Goal: Obtain resource: Download file/media

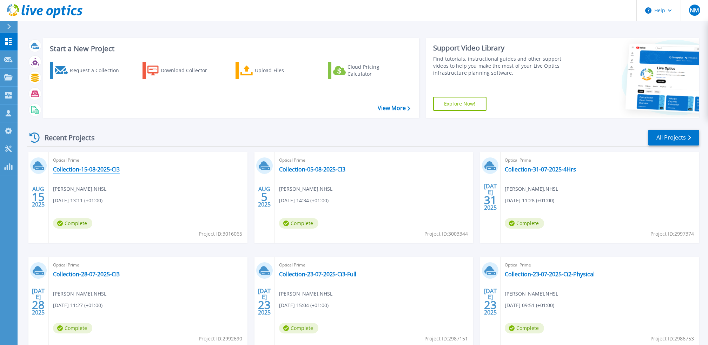
click at [91, 171] on link "Collection-15-08-2025-CI3" at bounding box center [86, 169] width 67 height 7
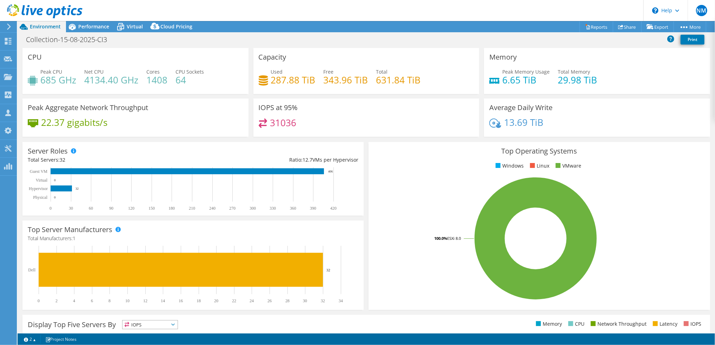
select select "USD"
click at [96, 27] on span "Performance" at bounding box center [93, 26] width 31 height 7
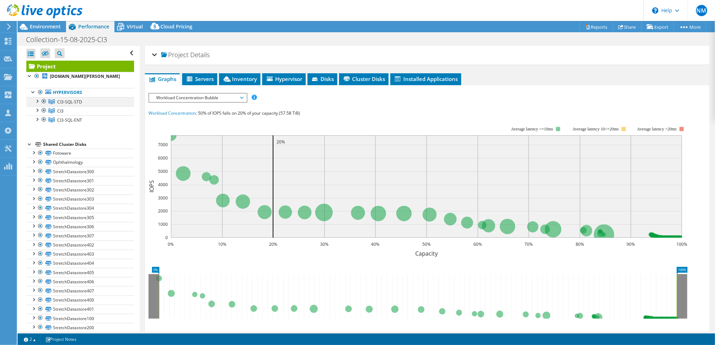
click at [37, 104] on div at bounding box center [36, 100] width 7 height 7
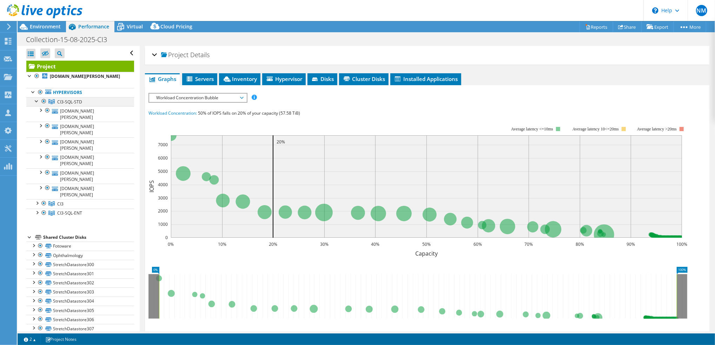
click at [40, 104] on div at bounding box center [36, 100] width 7 height 7
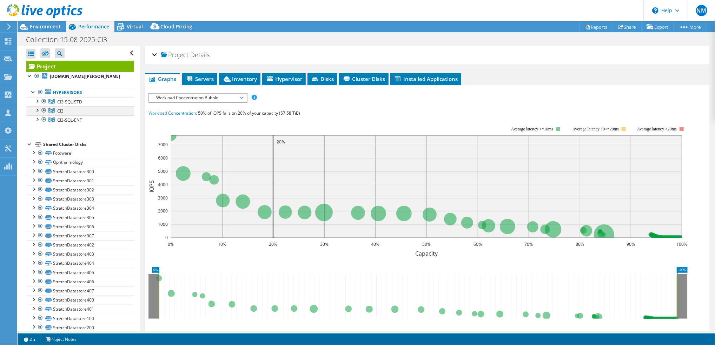
click at [45, 115] on div at bounding box center [43, 110] width 7 height 8
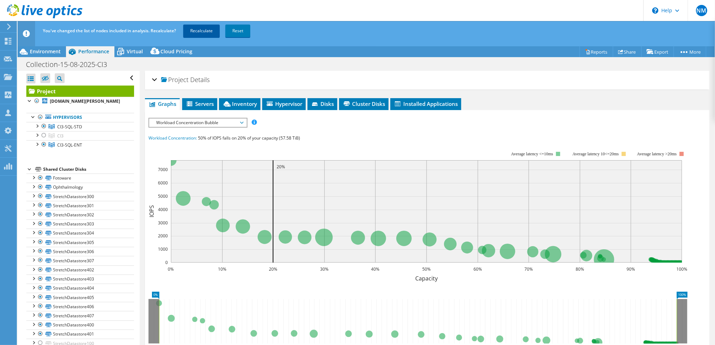
click at [204, 28] on link "Recalculate" at bounding box center [201, 31] width 36 height 13
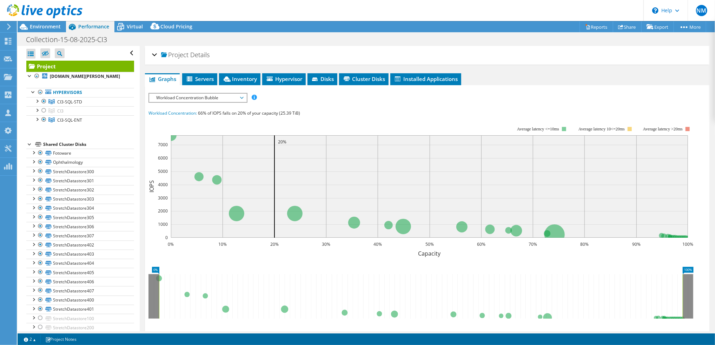
click at [239, 98] on span "Workload Concentration Bubble" at bounding box center [198, 98] width 90 height 8
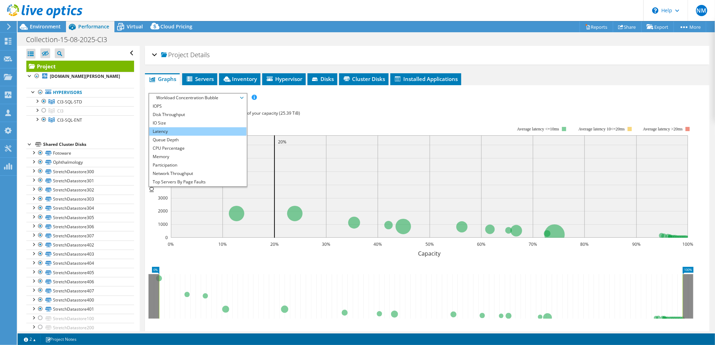
click at [202, 127] on li "Latency" at bounding box center [197, 131] width 97 height 8
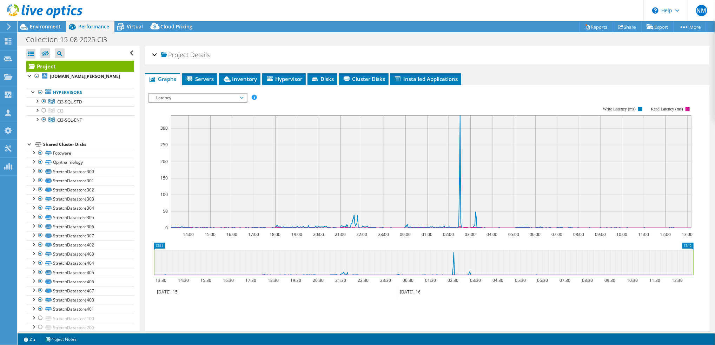
click at [216, 97] on span "Latency" at bounding box center [198, 98] width 90 height 8
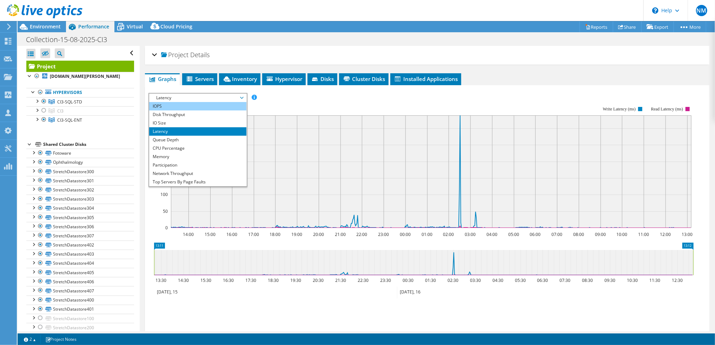
click at [184, 107] on li "IOPS" at bounding box center [197, 106] width 97 height 8
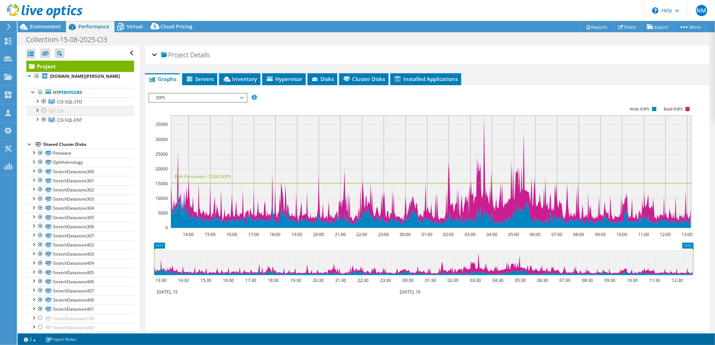
click at [42, 115] on div at bounding box center [43, 110] width 7 height 8
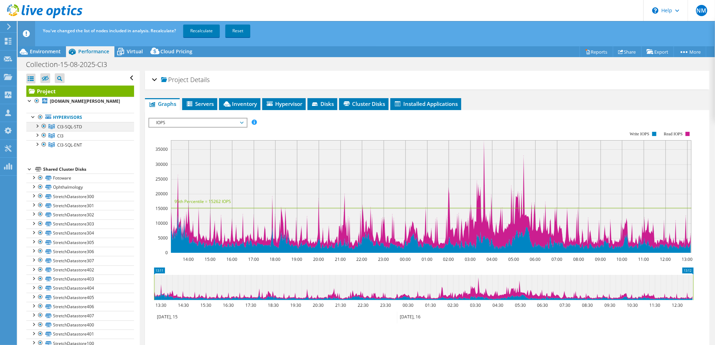
click at [41, 131] on div at bounding box center [43, 126] width 7 height 8
click at [43, 147] on div at bounding box center [43, 144] width 7 height 8
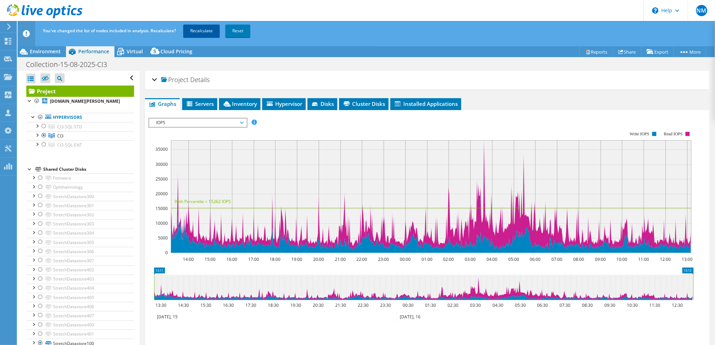
click at [207, 32] on link "Recalculate" at bounding box center [201, 31] width 36 height 13
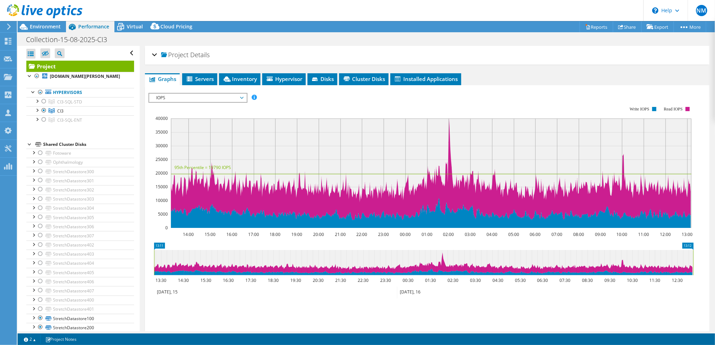
click at [203, 97] on span "IOPS" at bounding box center [198, 98] width 90 height 8
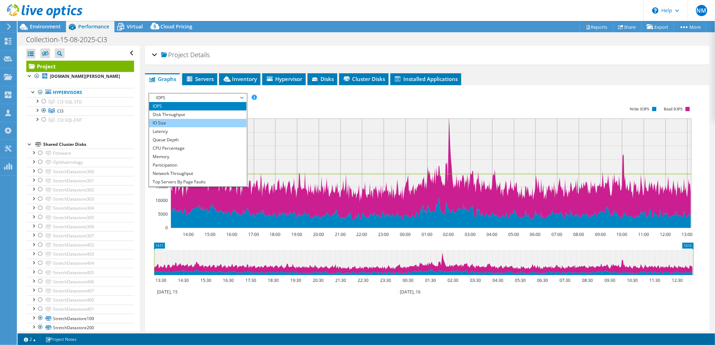
click at [171, 124] on li "IO Size" at bounding box center [197, 123] width 97 height 8
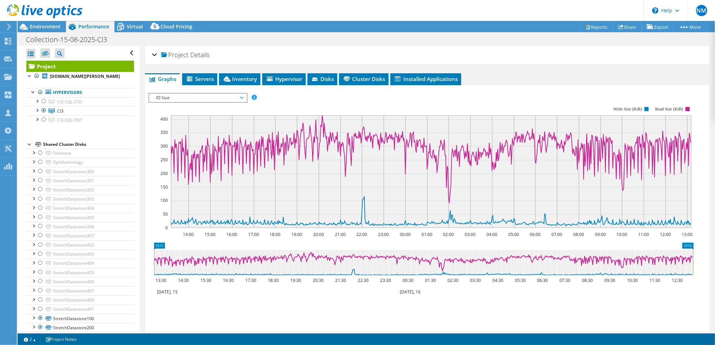
click at [237, 95] on span "IO Size" at bounding box center [198, 98] width 90 height 8
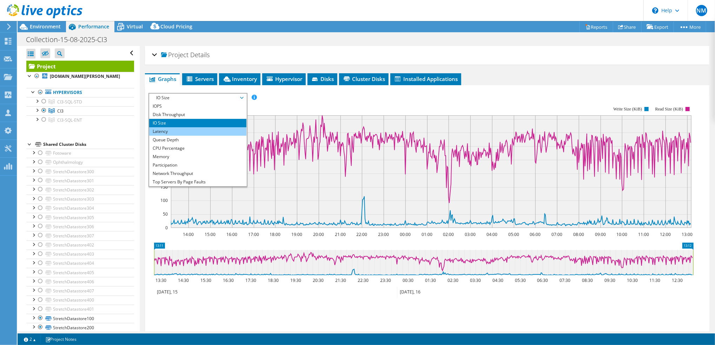
click at [204, 129] on li "Latency" at bounding box center [197, 131] width 97 height 8
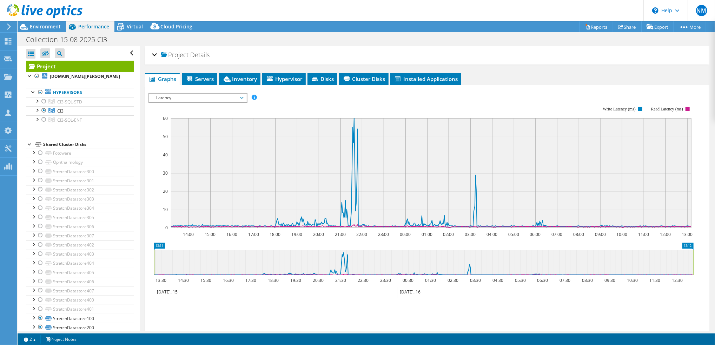
click at [222, 96] on span "Latency" at bounding box center [198, 98] width 90 height 8
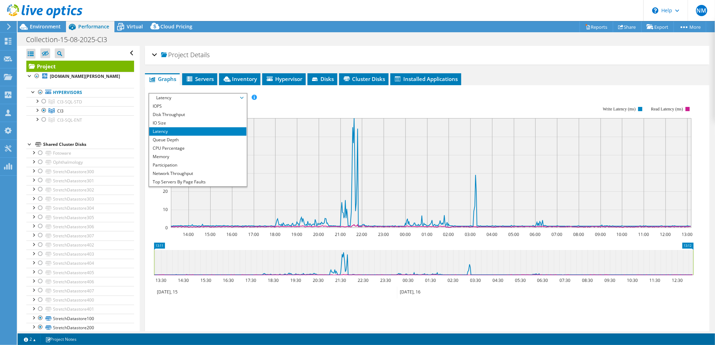
scroll to position [25, 0]
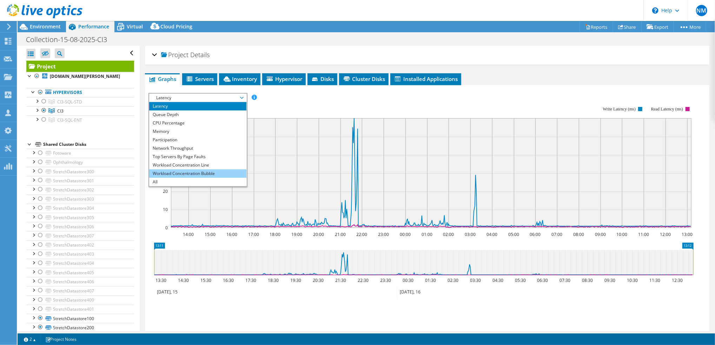
click at [179, 172] on li "Workload Concentration Bubble" at bounding box center [197, 173] width 97 height 8
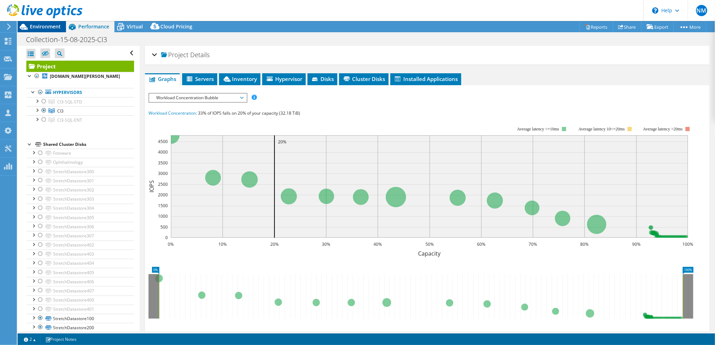
click at [52, 25] on span "Environment" at bounding box center [45, 26] width 31 height 7
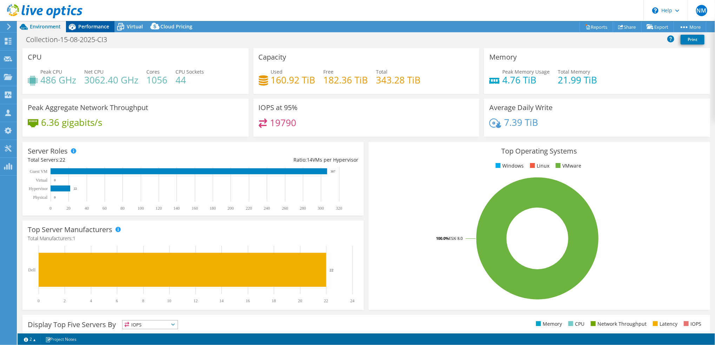
click at [91, 27] on span "Performance" at bounding box center [93, 26] width 31 height 7
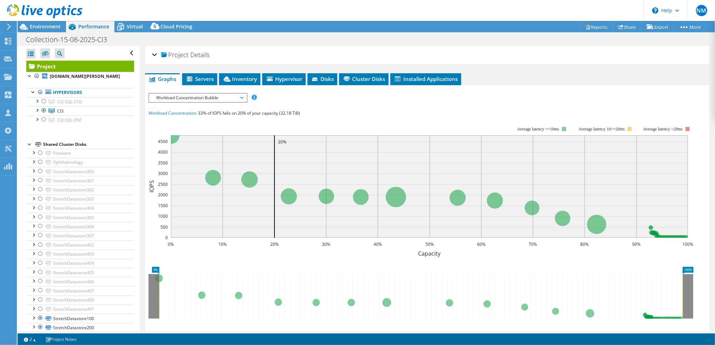
click at [214, 96] on span "Workload Concentration Bubble" at bounding box center [198, 98] width 90 height 8
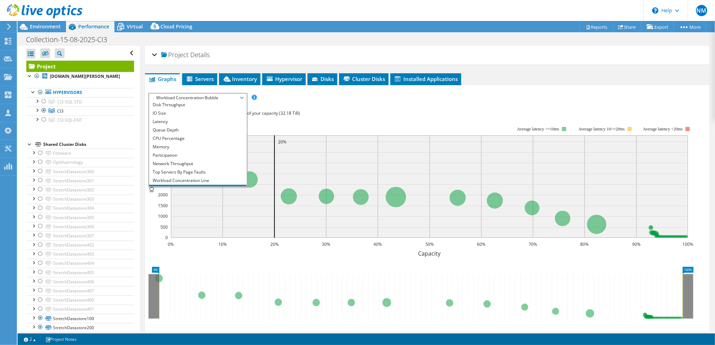
scroll to position [0, 0]
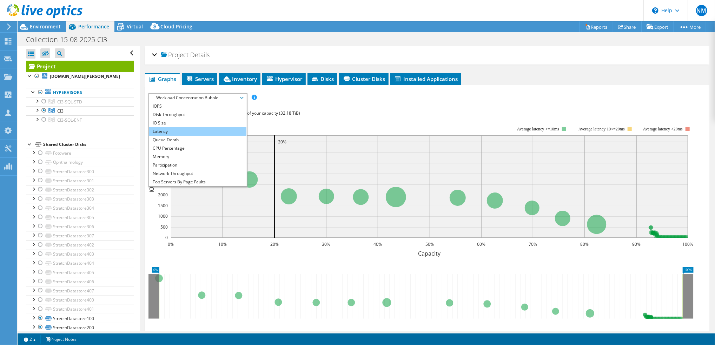
click at [184, 129] on li "Latency" at bounding box center [197, 131] width 97 height 8
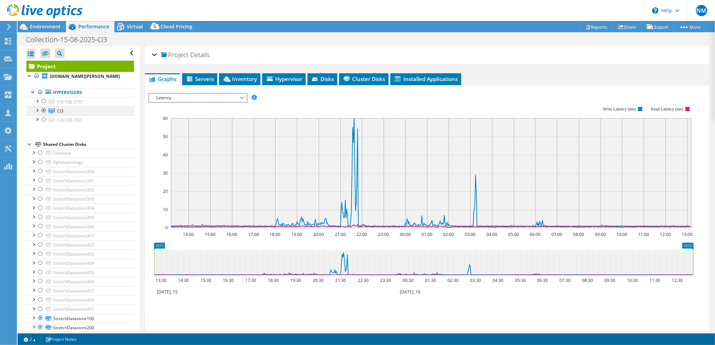
click at [45, 115] on div at bounding box center [43, 110] width 7 height 8
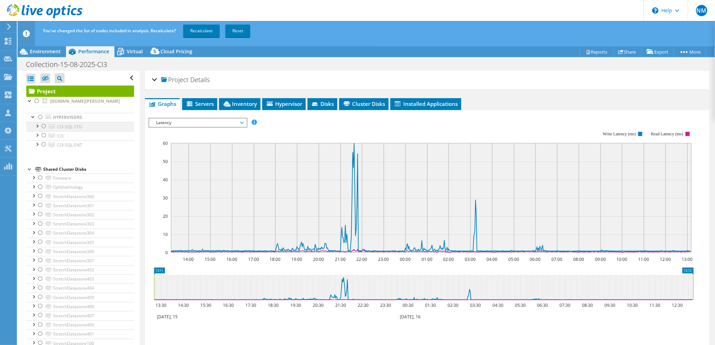
click at [44, 131] on div at bounding box center [43, 126] width 7 height 8
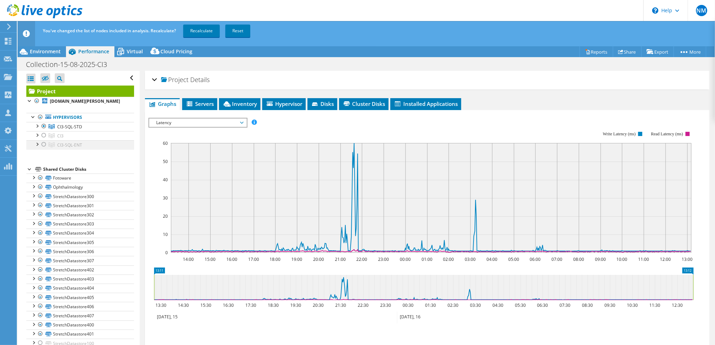
click at [45, 149] on div at bounding box center [43, 144] width 7 height 8
click at [201, 28] on link "Recalculate" at bounding box center [201, 31] width 36 height 13
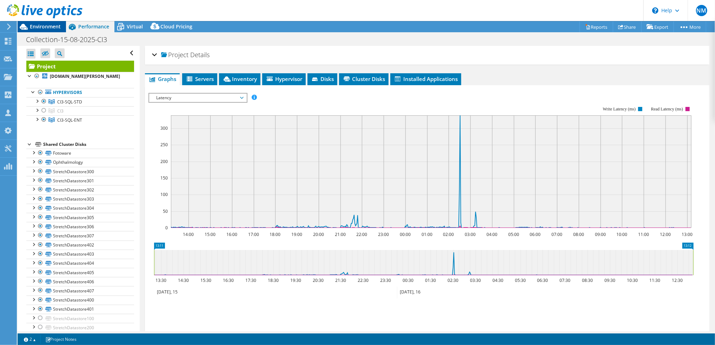
click at [55, 30] on div "Environment" at bounding box center [42, 26] width 48 height 11
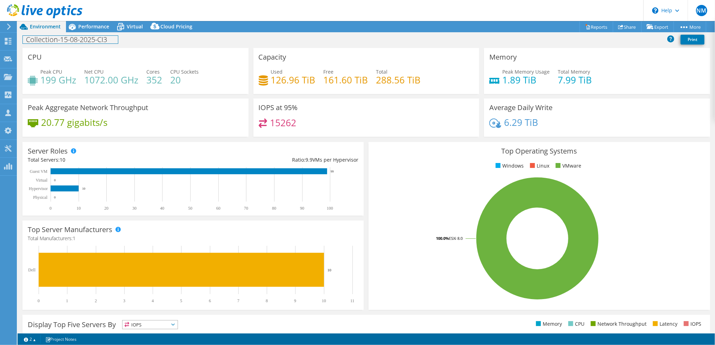
click at [102, 33] on div "Collection-15-08-2025-CI3 Print" at bounding box center [366, 39] width 697 height 13
click at [98, 27] on span "Performance" at bounding box center [93, 26] width 31 height 7
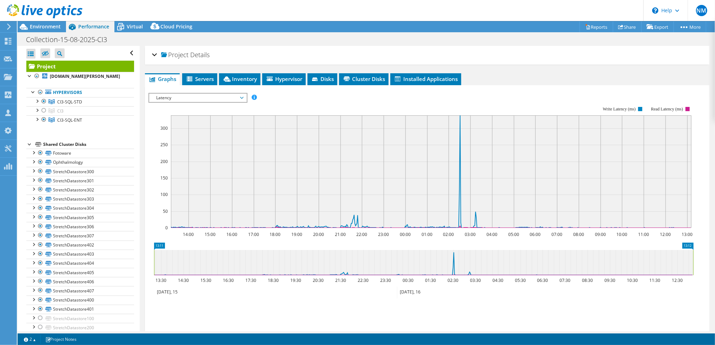
click at [212, 97] on span "Latency" at bounding box center [198, 98] width 90 height 8
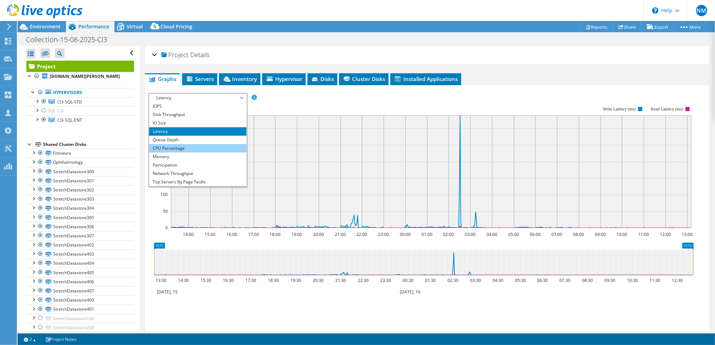
click at [190, 146] on li "CPU Percentage" at bounding box center [197, 148] width 97 height 8
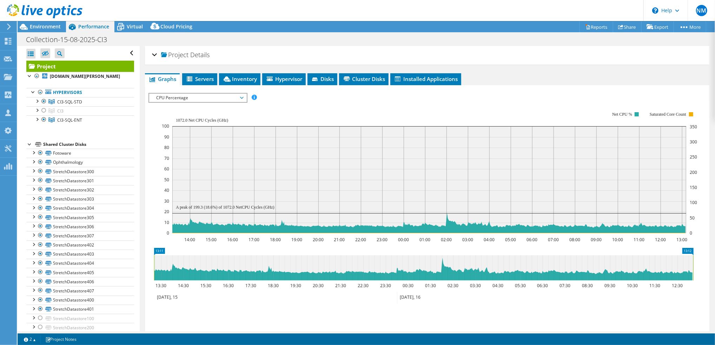
click at [215, 94] on span "CPU Percentage" at bounding box center [198, 98] width 90 height 8
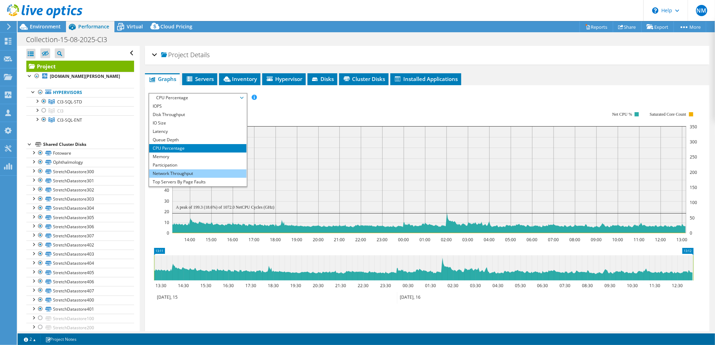
click at [200, 171] on li "Network Throughput" at bounding box center [197, 173] width 97 height 8
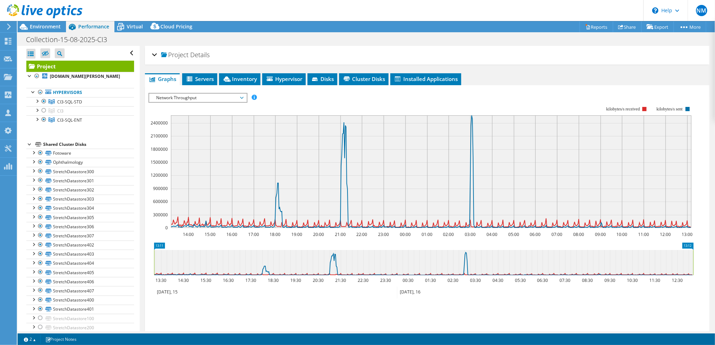
click at [242, 97] on icon at bounding box center [242, 98] width 4 height 2
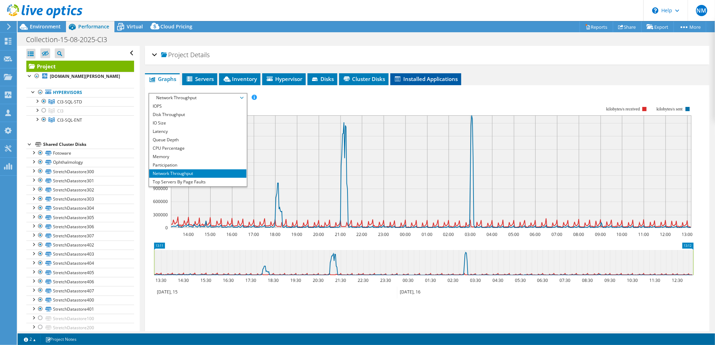
click at [414, 78] on span "Installed Applications" at bounding box center [426, 78] width 64 height 7
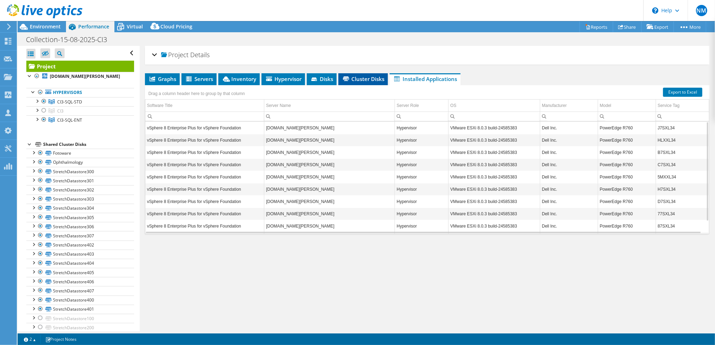
click at [366, 75] on span "Cluster Disks" at bounding box center [363, 78] width 42 height 7
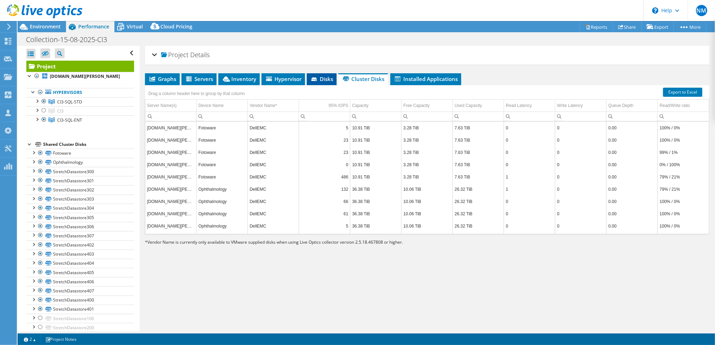
click at [324, 80] on span "Disks" at bounding box center [321, 78] width 23 height 7
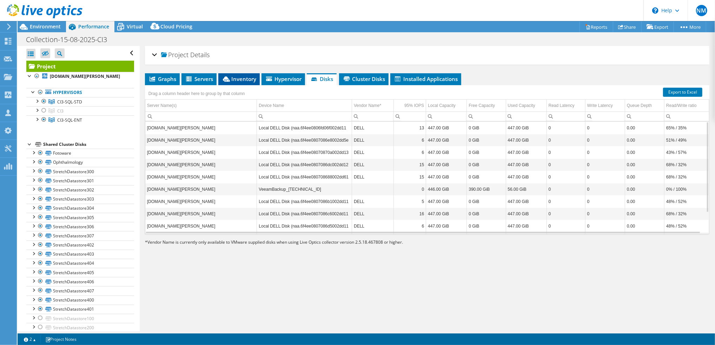
click at [245, 76] on span "Inventory" at bounding box center [239, 78] width 34 height 7
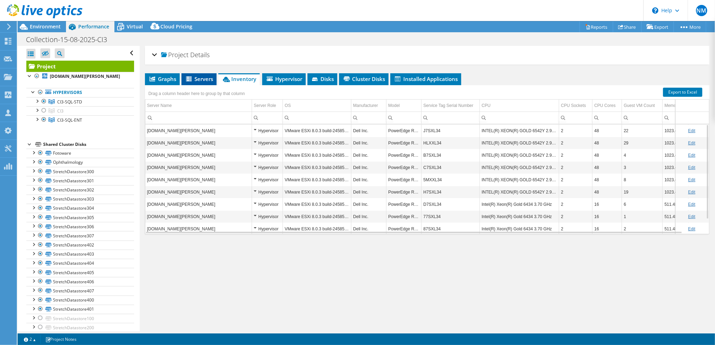
click at [206, 80] on span "Servers" at bounding box center [199, 78] width 28 height 7
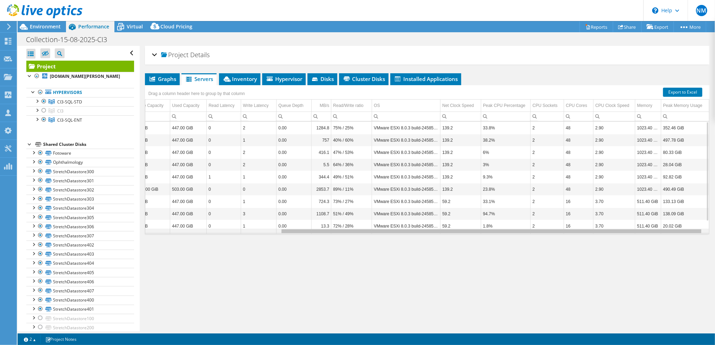
drag, startPoint x: 459, startPoint y: 229, endPoint x: 630, endPoint y: 224, distance: 171.7
click at [630, 224] on body "NM Channel Partner [PERSON_NAME] [PERSON_NAME][EMAIL_ADDRESS][DOMAIN_NAME] Trus…" at bounding box center [357, 172] width 715 height 345
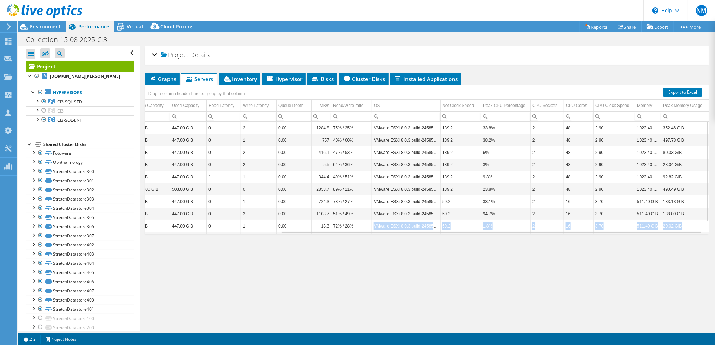
drag, startPoint x: 366, startPoint y: 230, endPoint x: 351, endPoint y: 232, distance: 15.5
click at [351, 232] on div "srv-uhh-prd-esx-sql-std-03.nhsl.lanarkshire.scot.nhs.uk 4890 447.00 GiB 0 GiB 4…" at bounding box center [427, 178] width 564 height 112
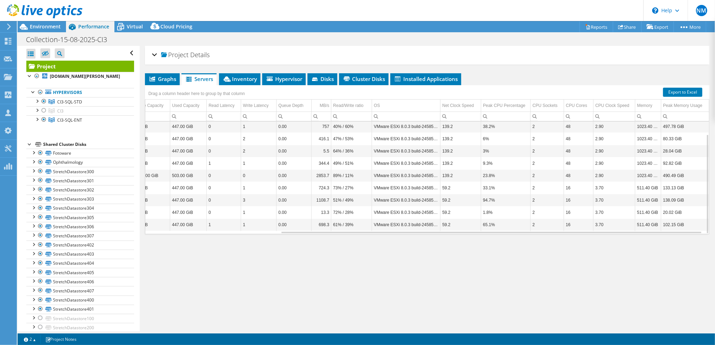
click at [417, 257] on div "Project Details Prepared for: David Craig, David.Craig2@lanarkshire.scot.nhs.uk…" at bounding box center [427, 189] width 575 height 286
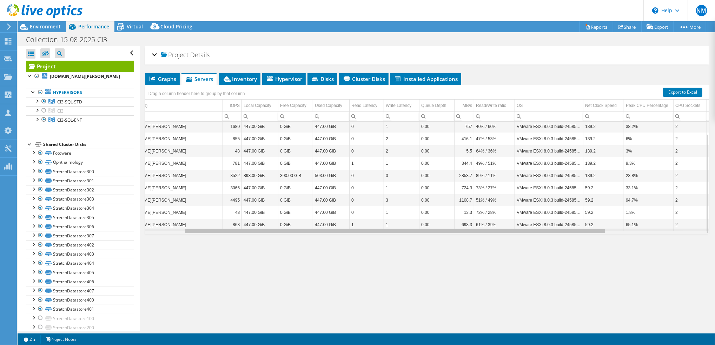
scroll to position [0, 70]
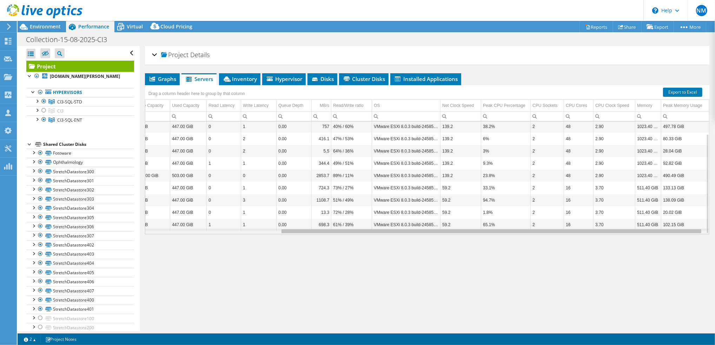
drag, startPoint x: 357, startPoint y: 228, endPoint x: 331, endPoint y: 238, distance: 27.2
click at [331, 238] on body "NM Channel Partner [PERSON_NAME] [PERSON_NAME][EMAIL_ADDRESS][DOMAIN_NAME] Trus…" at bounding box center [357, 172] width 715 height 345
click at [586, 28] on icon at bounding box center [587, 27] width 3 height 4
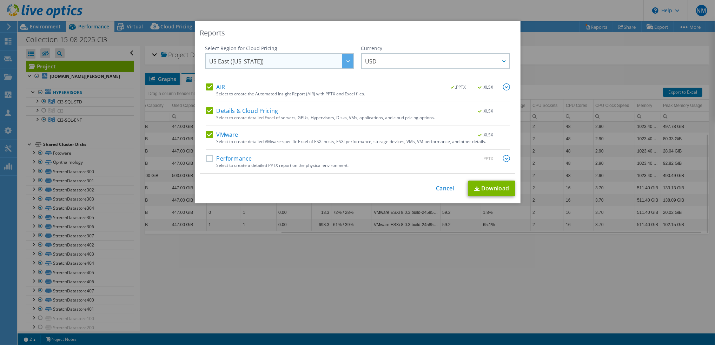
click at [346, 61] on icon at bounding box center [348, 61] width 4 height 2
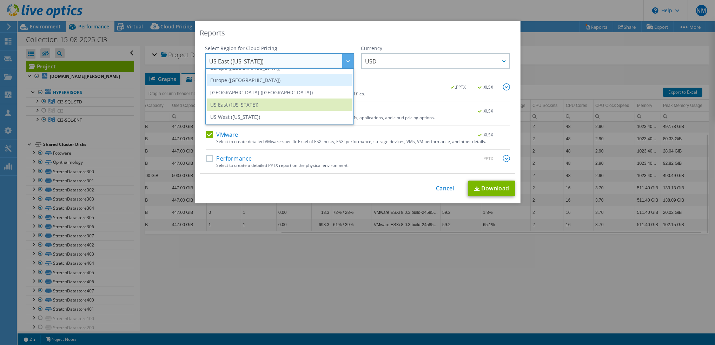
click at [281, 80] on li "Europe ([GEOGRAPHIC_DATA])" at bounding box center [279, 80] width 145 height 12
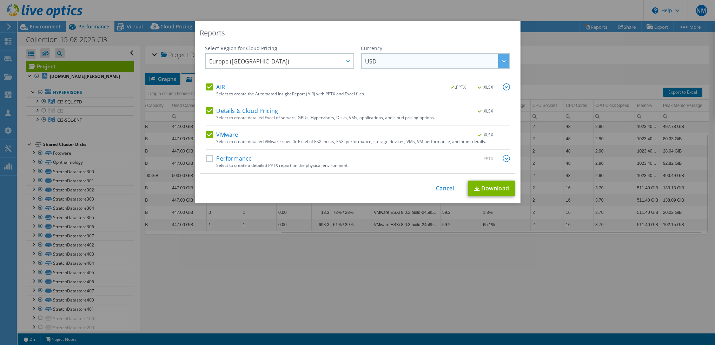
click at [440, 59] on span "USD" at bounding box center [437, 61] width 144 height 14
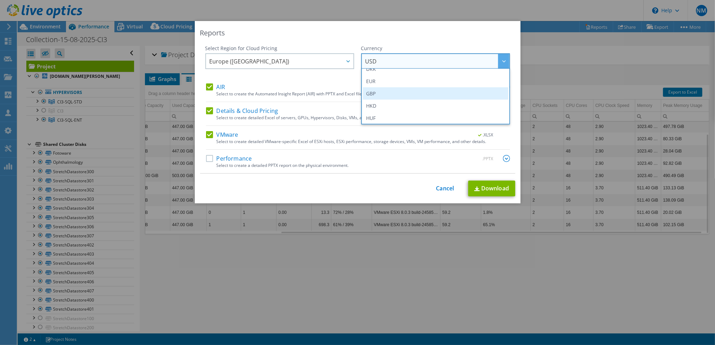
click at [372, 96] on li "GBP" at bounding box center [435, 93] width 145 height 12
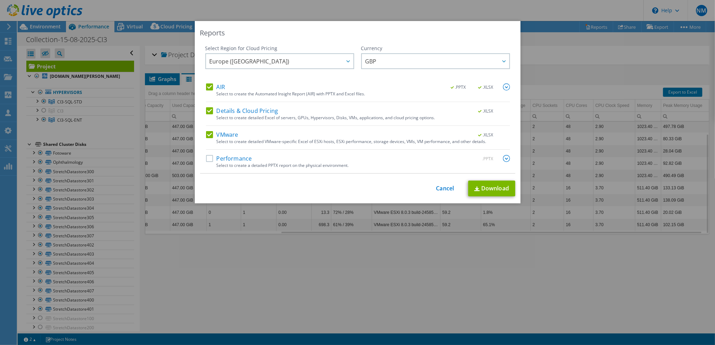
click at [206, 155] on label "Performance" at bounding box center [229, 158] width 46 height 7
click at [0, 0] on input "Performance" at bounding box center [0, 0] width 0 height 0
click at [507, 157] on div "Select Region for Cloud Pricing Asia Pacific (Hong Kong) Asia Pacific (Mumbai) …" at bounding box center [357, 109] width 315 height 129
click at [503, 158] on img at bounding box center [506, 158] width 7 height 7
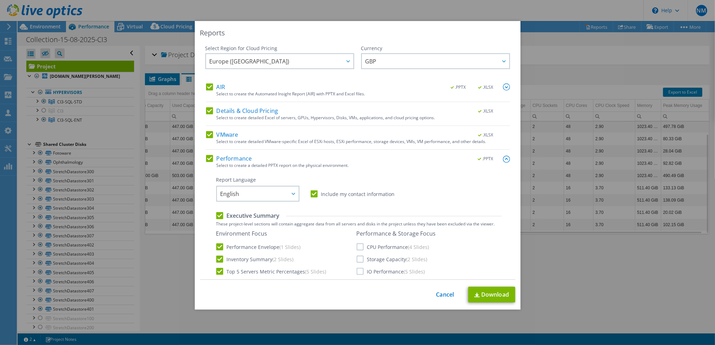
click at [358, 247] on label "CPU Performance (4 Slides)" at bounding box center [392, 247] width 73 height 7
click at [0, 0] on input "CPU Performance (4 Slides)" at bounding box center [0, 0] width 0 height 0
click at [359, 258] on label "Storage Capacity (2 Slides)" at bounding box center [391, 259] width 71 height 7
click at [0, 0] on input "Storage Capacity (2 Slides)" at bounding box center [0, 0] width 0 height 0
click at [357, 273] on label "IO Performance (5 Slides)" at bounding box center [390, 271] width 68 height 7
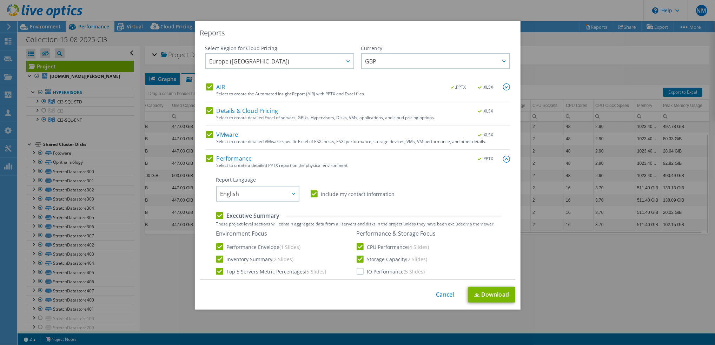
click at [0, 0] on input "IO Performance (5 Slides)" at bounding box center [0, 0] width 0 height 0
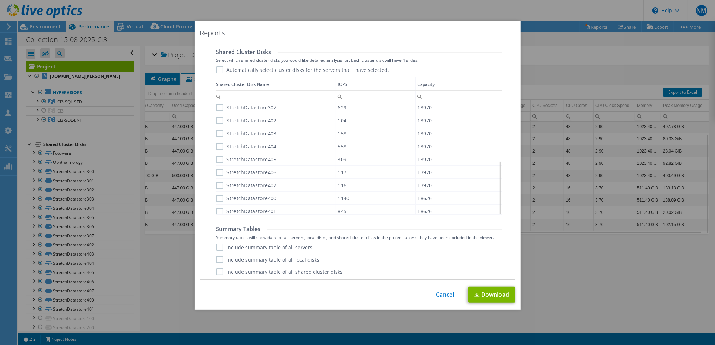
click at [288, 245] on label "Include summary table of all servers" at bounding box center [264, 247] width 96 height 7
click at [0, 0] on input "Include summary table of all servers" at bounding box center [0, 0] width 0 height 0
click at [497, 293] on link "Download" at bounding box center [491, 295] width 47 height 16
click at [580, 284] on div "Reports Select Region for Cloud Pricing Asia Pacific (Hong Kong) Asia Pacific (…" at bounding box center [357, 172] width 715 height 303
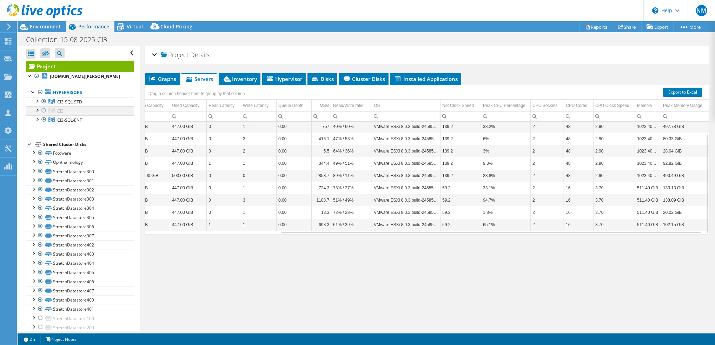
click at [43, 115] on div at bounding box center [43, 110] width 7 height 8
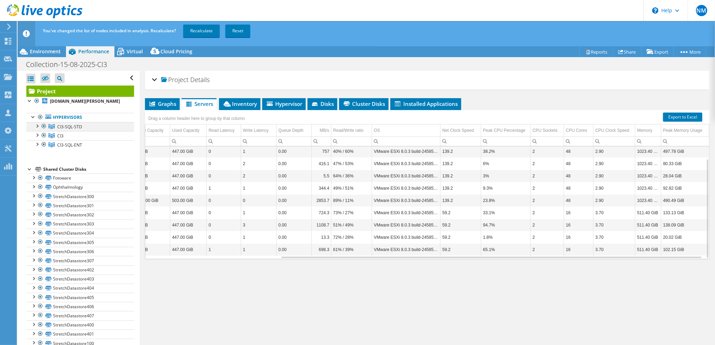
click at [46, 131] on div at bounding box center [43, 126] width 7 height 8
click at [44, 147] on div at bounding box center [43, 144] width 7 height 8
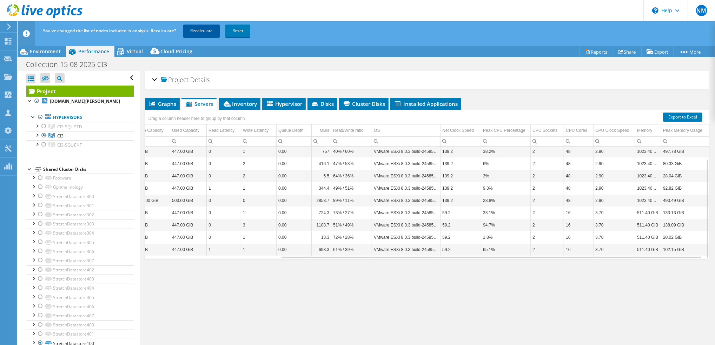
click at [205, 26] on link "Recalculate" at bounding box center [201, 31] width 36 height 13
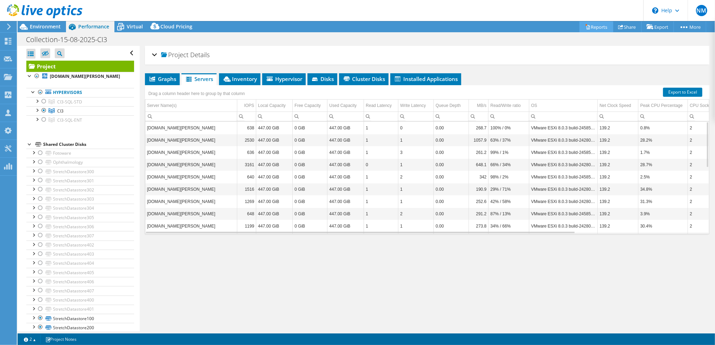
click at [597, 28] on link "Reports" at bounding box center [596, 26] width 34 height 11
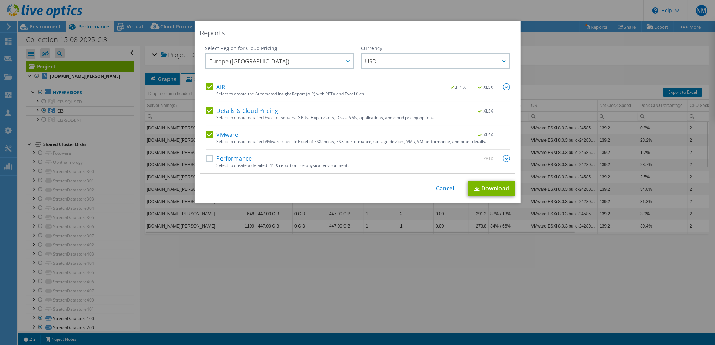
click at [207, 158] on label "Performance" at bounding box center [229, 158] width 46 height 7
click at [0, 0] on input "Performance" at bounding box center [0, 0] width 0 height 0
click at [505, 156] on img at bounding box center [506, 158] width 7 height 7
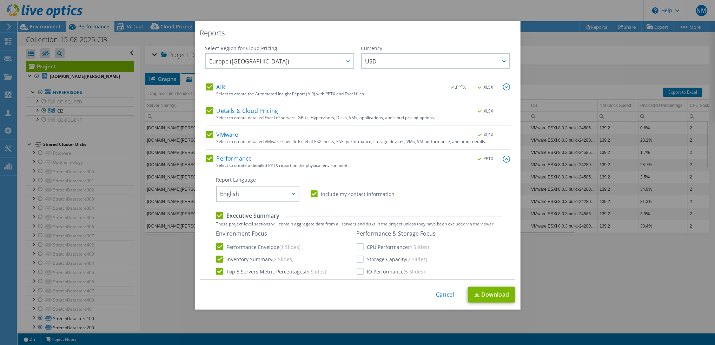
click at [357, 249] on label "CPU Performance (4 Slides)" at bounding box center [392, 247] width 73 height 7
click at [0, 0] on input "CPU Performance (4 Slides)" at bounding box center [0, 0] width 0 height 0
click at [359, 262] on label "Storage Capacity (2 Slides)" at bounding box center [391, 259] width 71 height 7
click at [0, 0] on input "Storage Capacity (2 Slides)" at bounding box center [0, 0] width 0 height 0
click at [359, 271] on label "IO Performance (5 Slides)" at bounding box center [390, 271] width 68 height 7
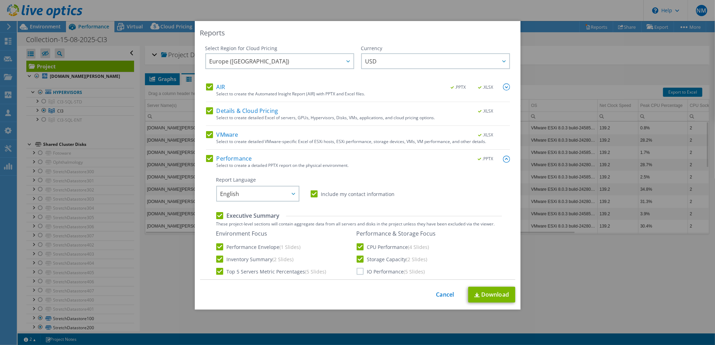
click at [0, 0] on input "IO Performance (5 Slides)" at bounding box center [0, 0] width 0 height 0
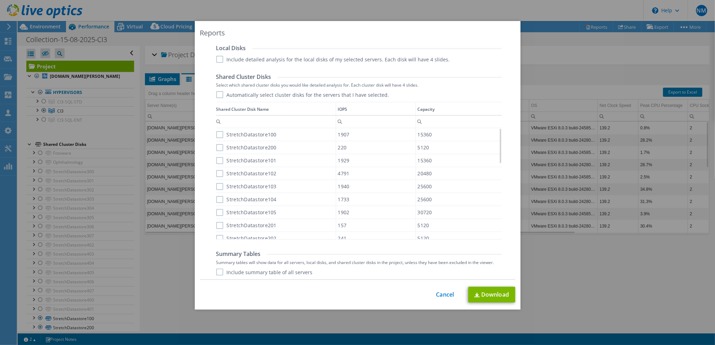
scroll to position [440, 0]
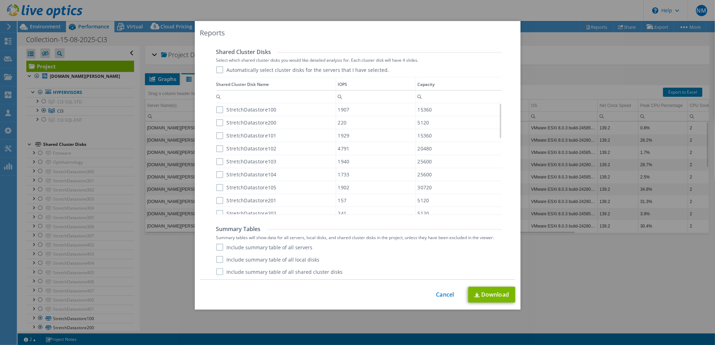
click at [248, 250] on label "Include summary table of all servers" at bounding box center [264, 247] width 96 height 7
click at [0, 0] on input "Include summary table of all servers" at bounding box center [0, 0] width 0 height 0
click at [478, 293] on link "Download" at bounding box center [491, 295] width 47 height 16
click at [444, 296] on link "Cancel" at bounding box center [445, 295] width 18 height 7
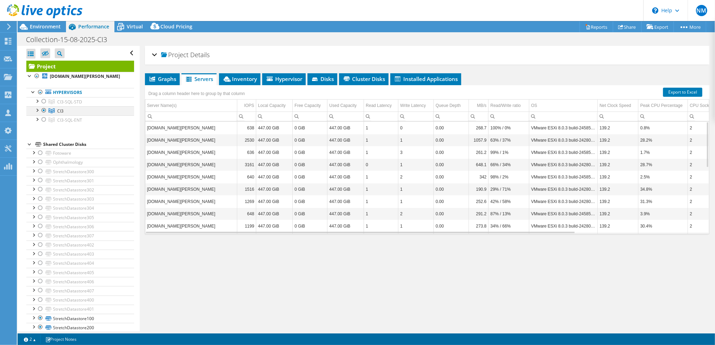
click at [44, 115] on div at bounding box center [43, 110] width 7 height 8
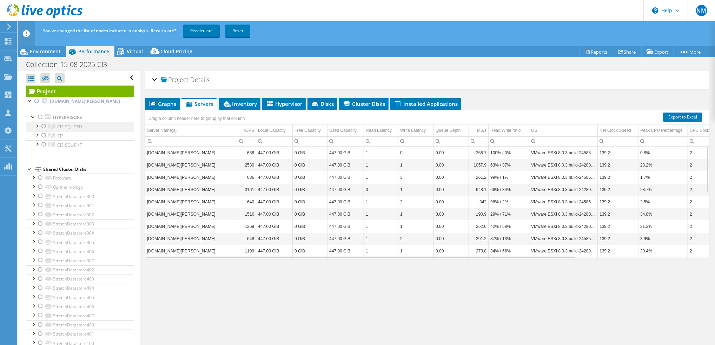
click at [44, 131] on div at bounding box center [43, 126] width 7 height 8
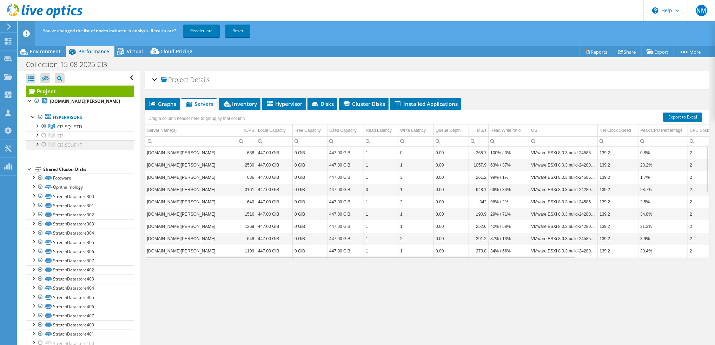
click at [44, 149] on div at bounding box center [43, 144] width 7 height 8
click at [200, 27] on link "Recalculate" at bounding box center [201, 31] width 36 height 13
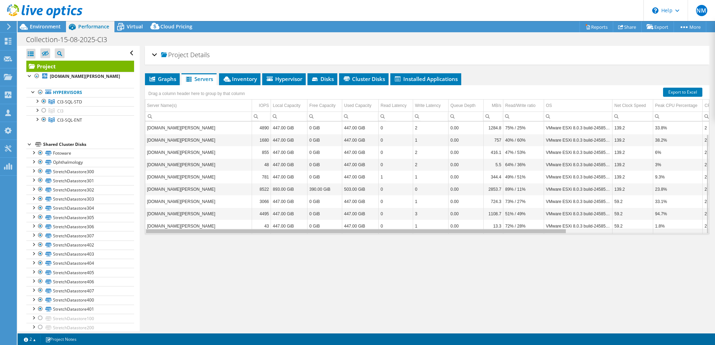
select select "USD"
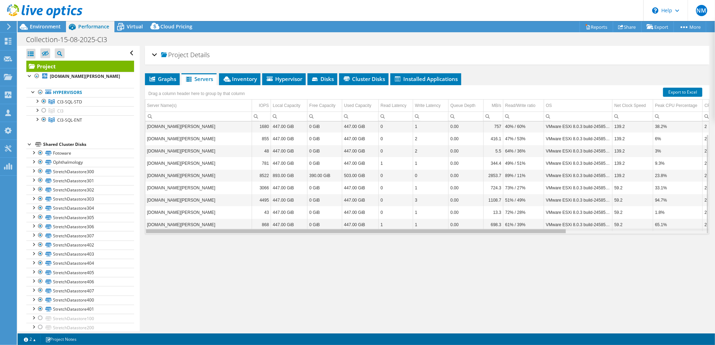
click at [508, 236] on body "NM Channel Partner Nigel Mortimer nigel.mortimer@trustmarque.com Trustmarque So…" at bounding box center [357, 172] width 715 height 345
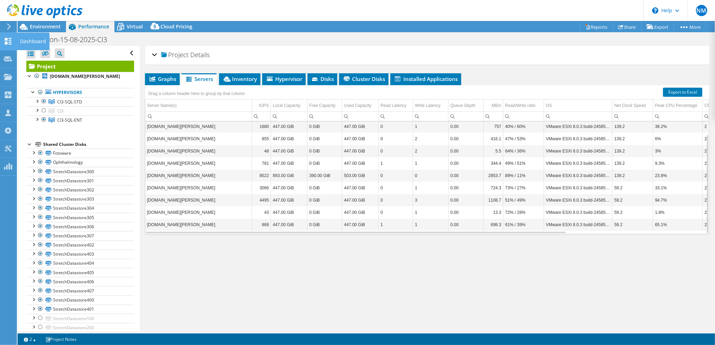
click at [9, 42] on use at bounding box center [8, 41] width 7 height 7
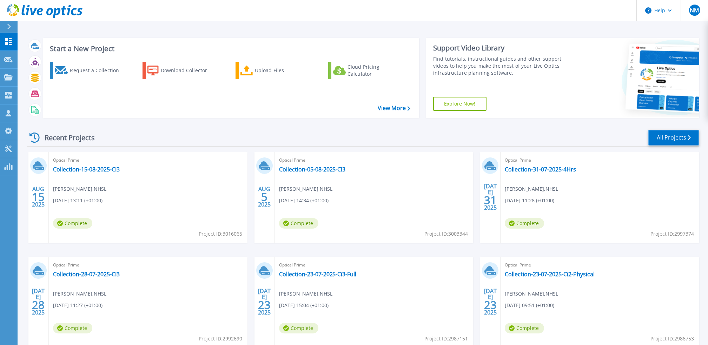
click at [671, 136] on link "All Projects" at bounding box center [673, 138] width 51 height 16
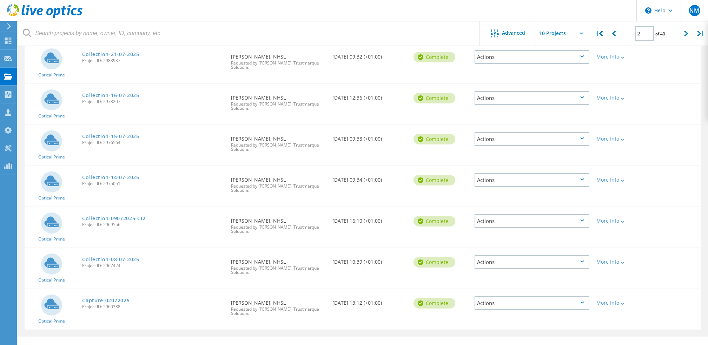
scroll to position [218, 0]
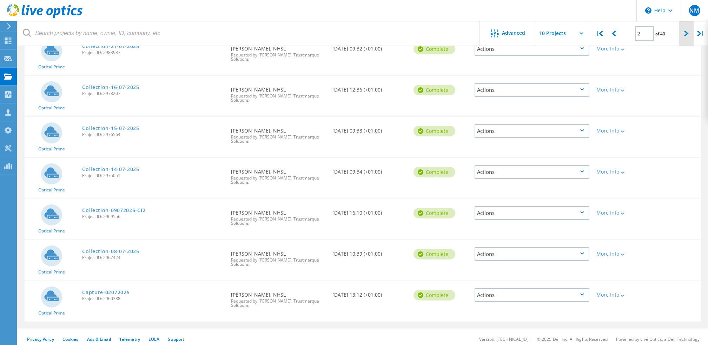
click at [680, 38] on div at bounding box center [686, 33] width 14 height 25
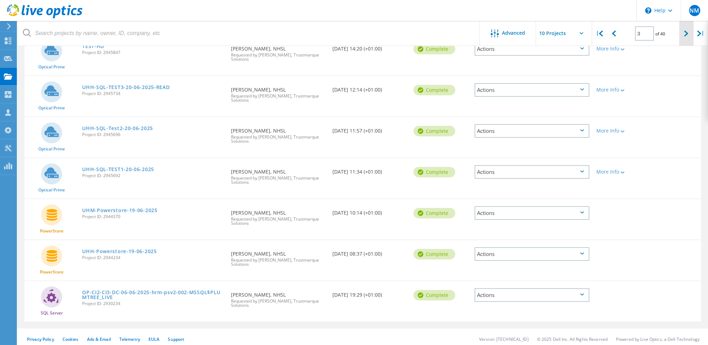
click at [680, 37] on div at bounding box center [686, 33] width 14 height 25
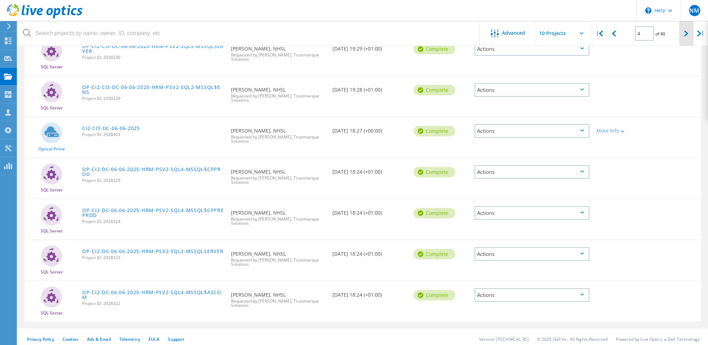
click at [680, 37] on div at bounding box center [686, 33] width 14 height 25
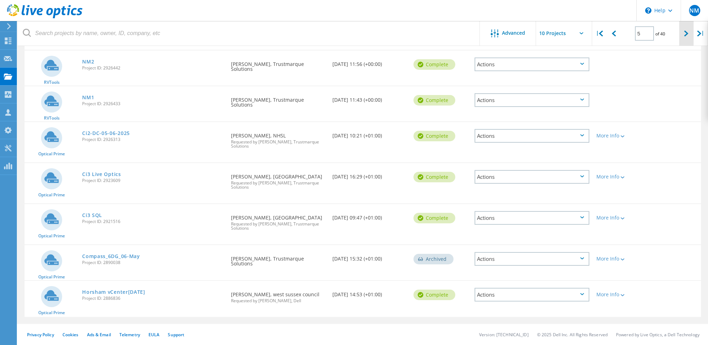
scroll to position [198, 0]
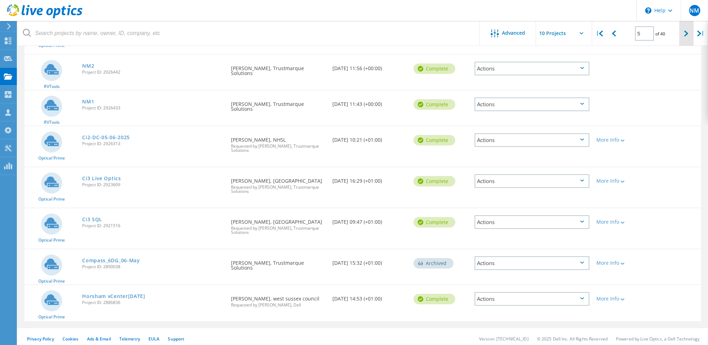
click at [680, 37] on div at bounding box center [686, 33] width 14 height 25
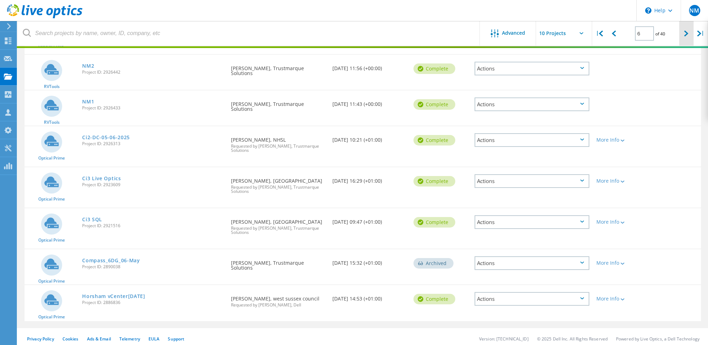
scroll to position [196, 0]
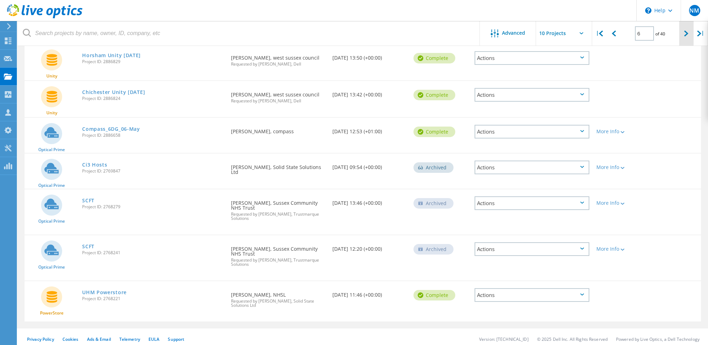
click at [680, 37] on div at bounding box center [686, 33] width 14 height 25
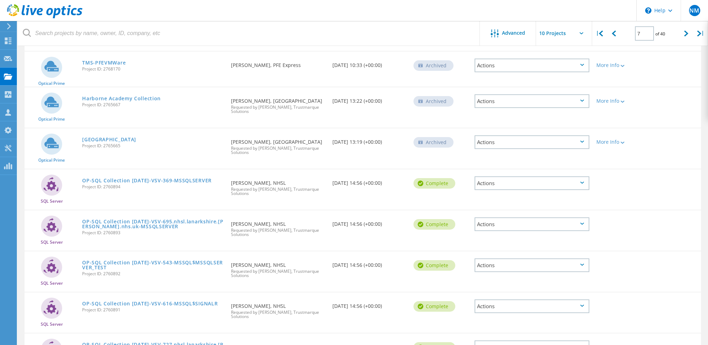
scroll to position [212, 0]
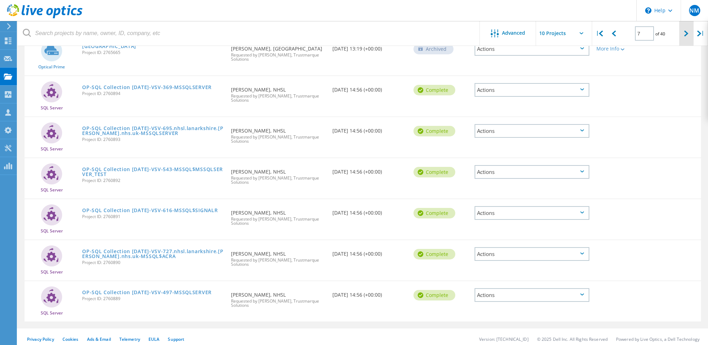
click at [680, 35] on div at bounding box center [686, 33] width 14 height 25
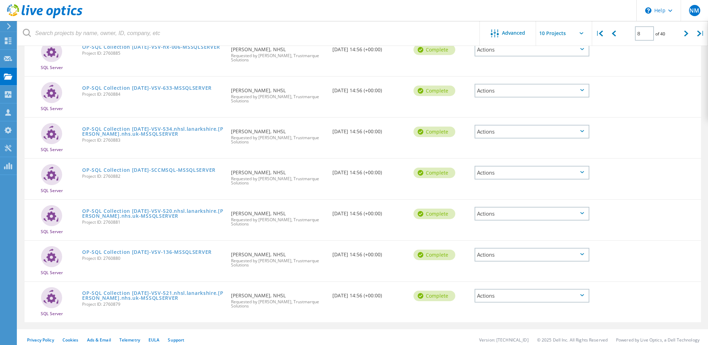
scroll to position [218, 0]
click at [683, 35] on div at bounding box center [686, 33] width 14 height 25
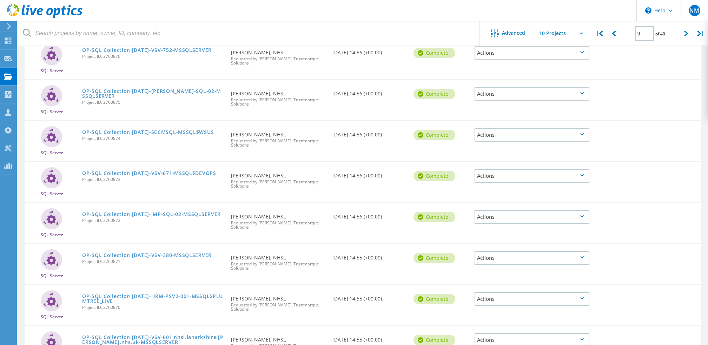
scroll to position [31, 0]
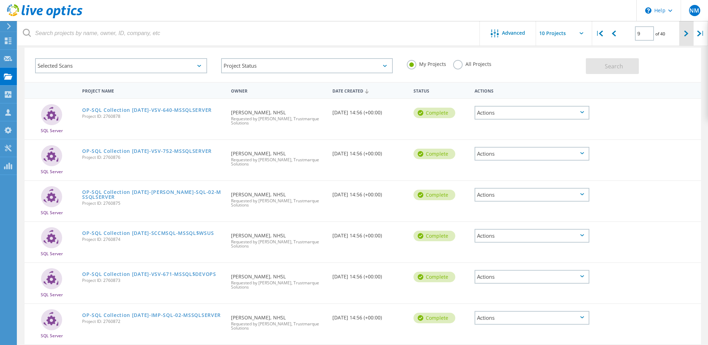
click at [686, 32] on icon at bounding box center [686, 34] width 4 height 6
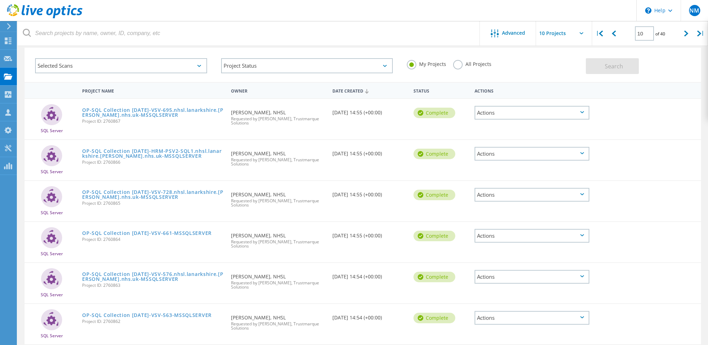
scroll to position [218, 0]
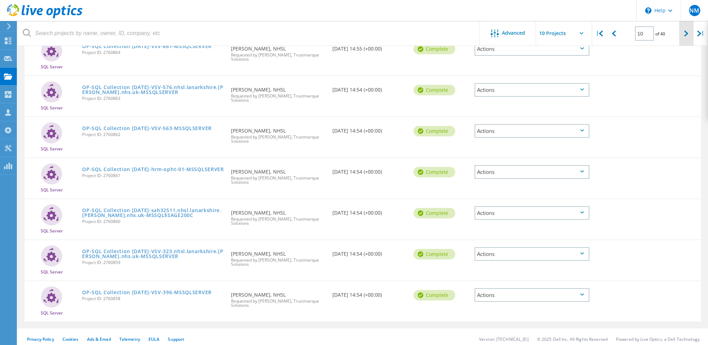
click at [684, 36] on icon at bounding box center [686, 34] width 4 height 6
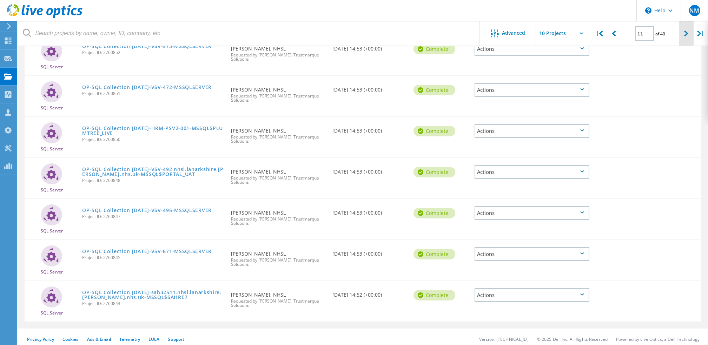
click at [687, 28] on div at bounding box center [686, 33] width 14 height 25
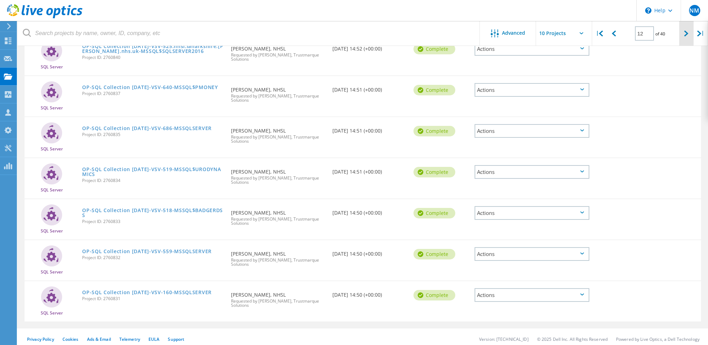
click at [681, 30] on div at bounding box center [686, 33] width 14 height 25
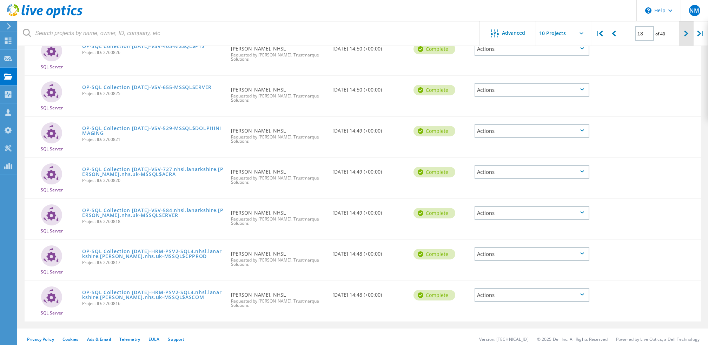
click at [686, 33] on icon at bounding box center [686, 34] width 4 height 6
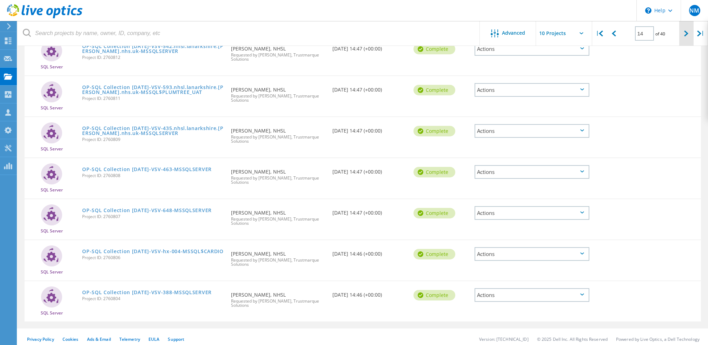
click at [688, 38] on div at bounding box center [686, 33] width 14 height 25
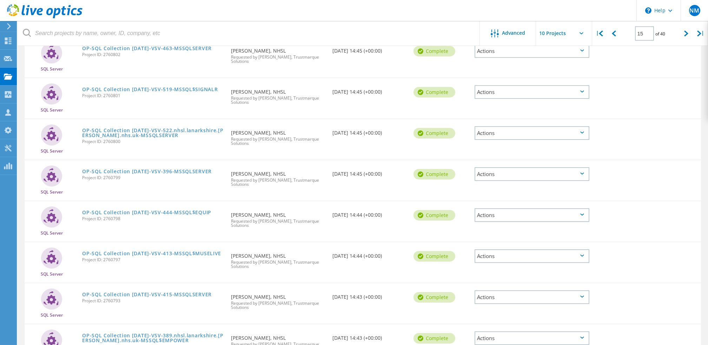
scroll to position [31, 0]
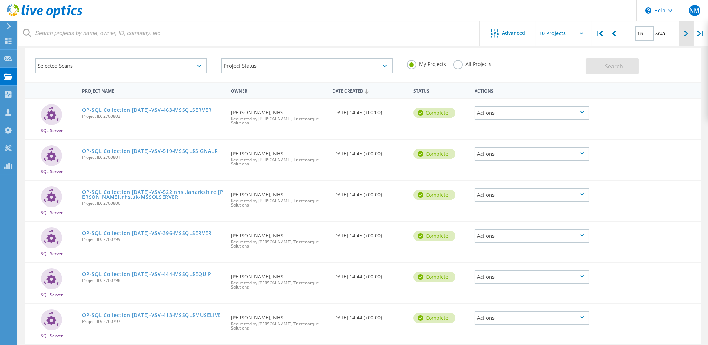
click at [684, 37] on div at bounding box center [686, 33] width 14 height 25
type input "16"
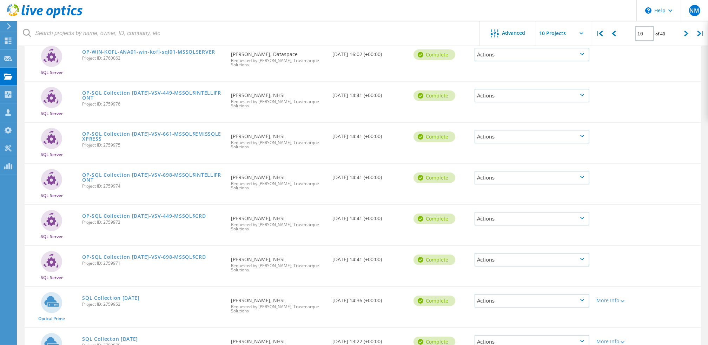
scroll to position [218, 0]
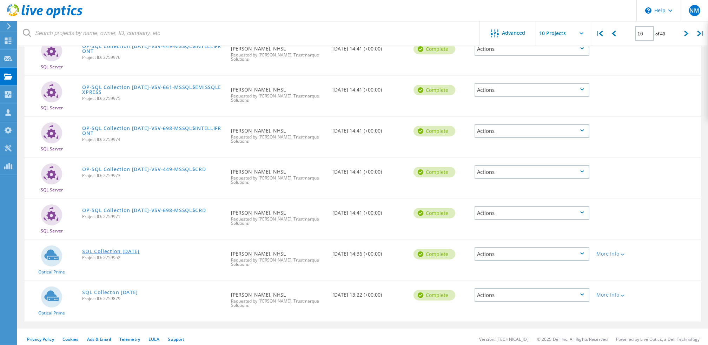
click at [139, 249] on link "SQL Collection 22-01-2025" at bounding box center [111, 251] width 58 height 5
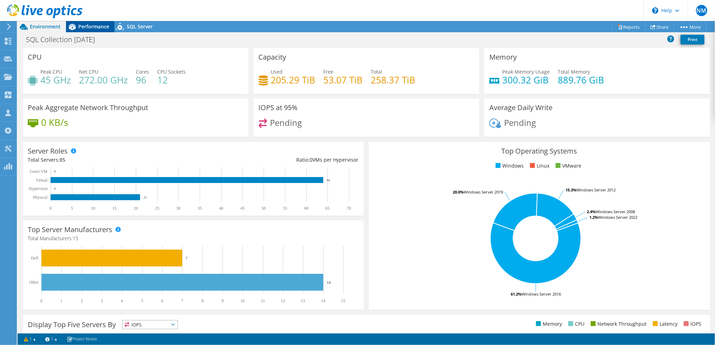
click at [101, 27] on span "Performance" at bounding box center [93, 26] width 31 height 7
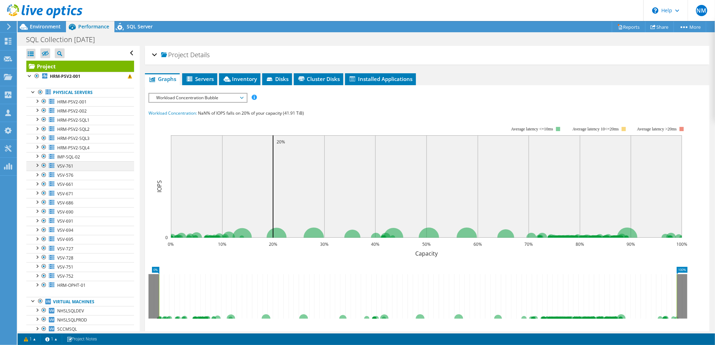
click at [33, 162] on div at bounding box center [36, 164] width 7 height 7
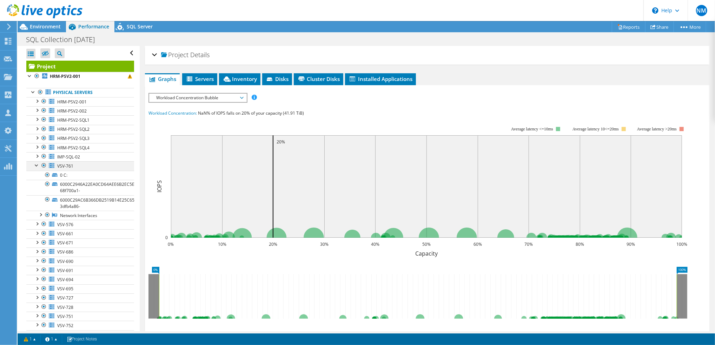
click at [34, 165] on div at bounding box center [36, 164] width 7 height 7
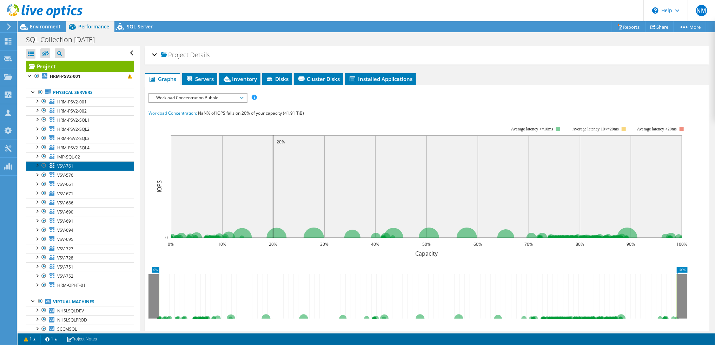
click at [72, 163] on span "VSV-761" at bounding box center [65, 166] width 16 height 6
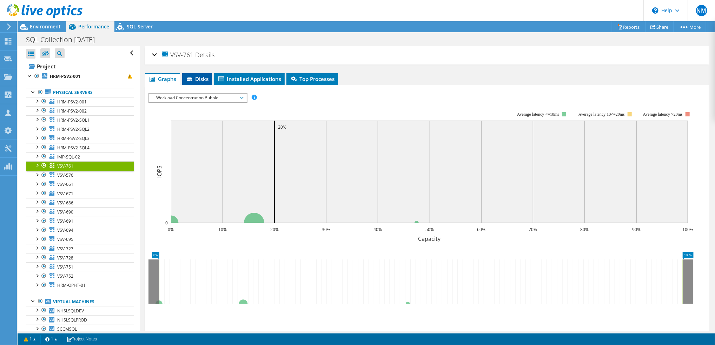
click at [204, 77] on span "Disks" at bounding box center [197, 78] width 23 height 7
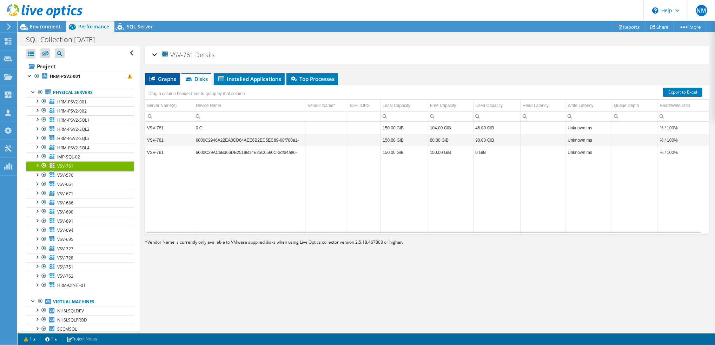
click at [157, 79] on span "Graphs" at bounding box center [162, 78] width 28 height 7
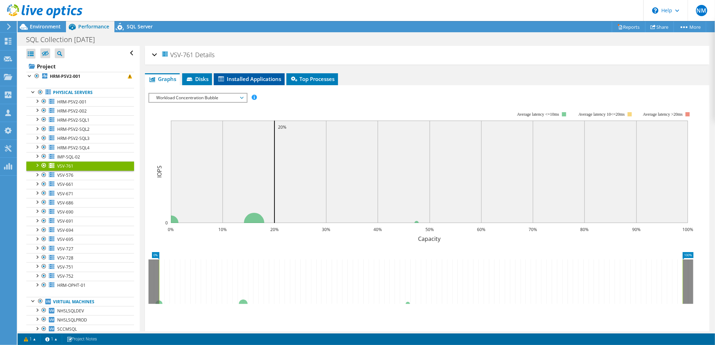
click at [252, 76] on span "Installed Applications" at bounding box center [249, 78] width 64 height 7
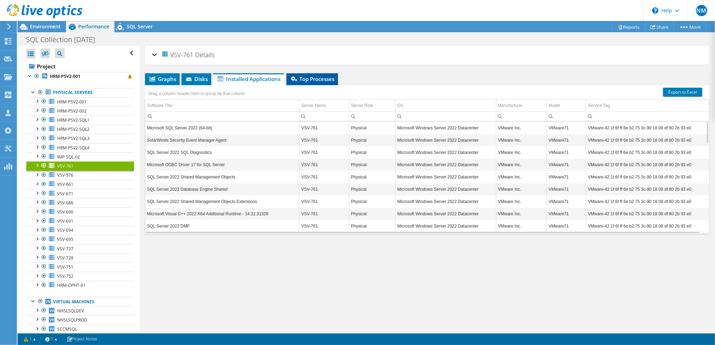
click at [312, 80] on span "Top Processes" at bounding box center [312, 78] width 45 height 7
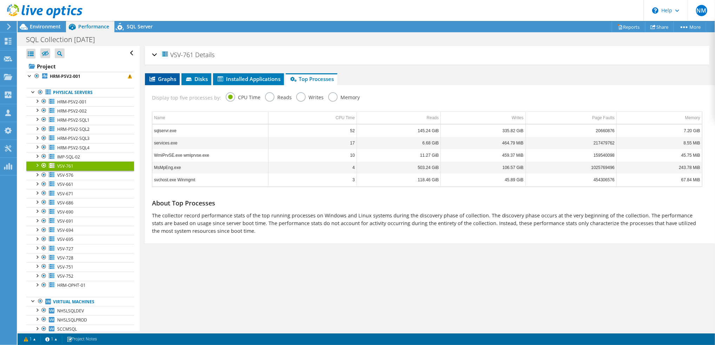
click at [158, 79] on span "Graphs" at bounding box center [162, 78] width 28 height 7
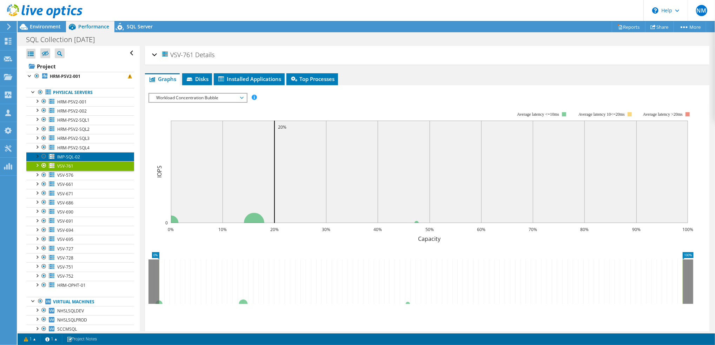
click at [63, 155] on span "IMP-SQL-02" at bounding box center [68, 157] width 23 height 6
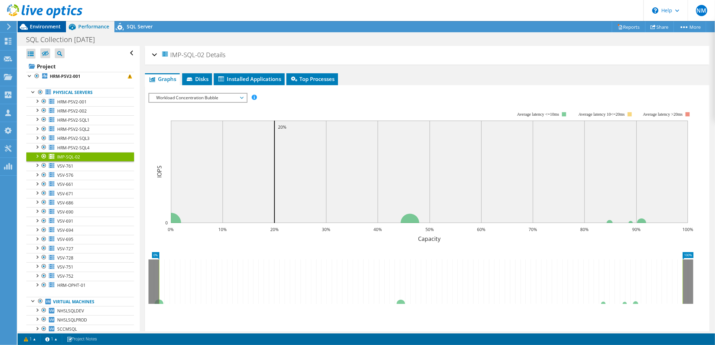
click at [49, 26] on span "Environment" at bounding box center [45, 26] width 31 height 7
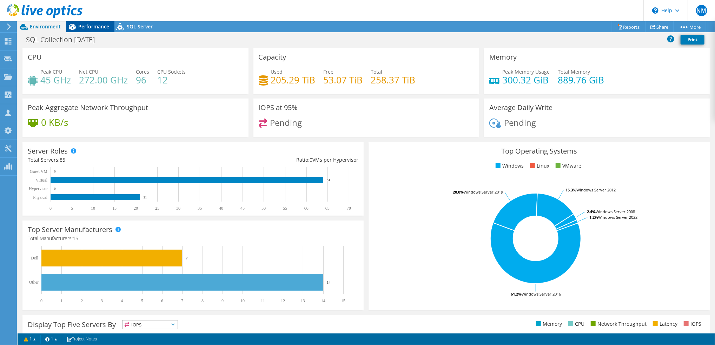
click at [88, 27] on span "Performance" at bounding box center [93, 26] width 31 height 7
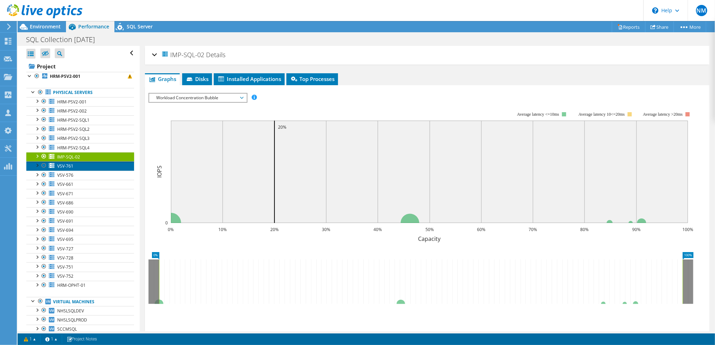
click at [60, 167] on span "VSV-761" at bounding box center [65, 166] width 16 height 6
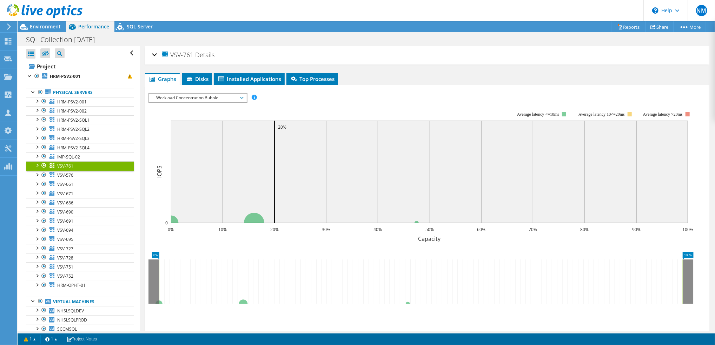
click at [157, 52] on h2 "VSV-761 Details" at bounding box center [183, 55] width 62 height 14
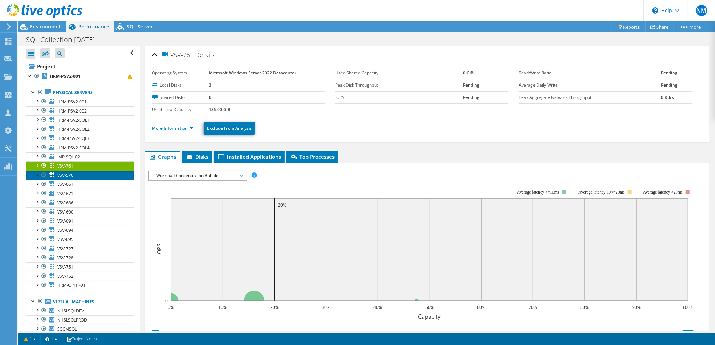
click at [68, 173] on span "VSV-576" at bounding box center [65, 175] width 16 height 6
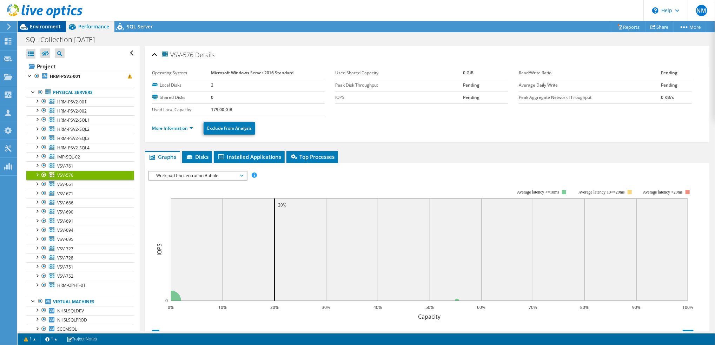
click at [55, 25] on span "Environment" at bounding box center [45, 26] width 31 height 7
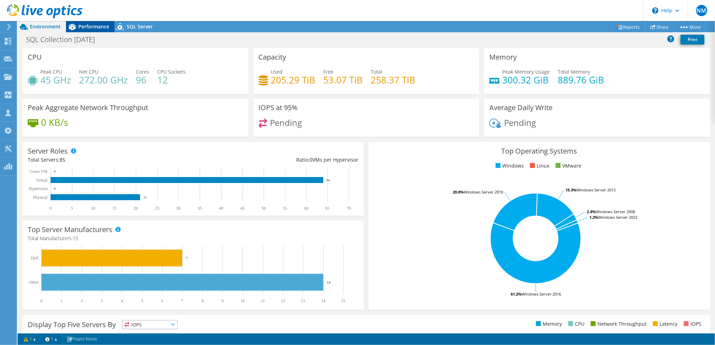
click at [94, 25] on span "Performance" at bounding box center [93, 26] width 31 height 7
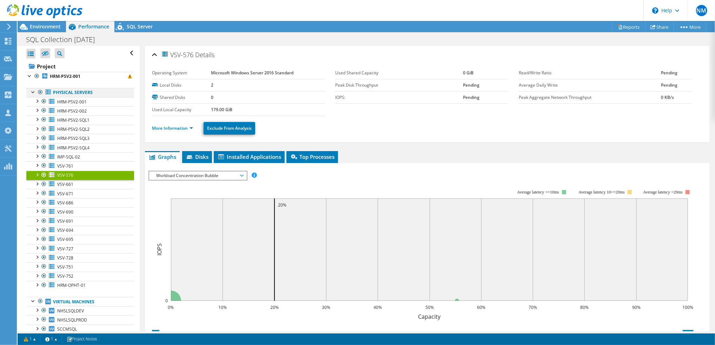
click at [34, 89] on div at bounding box center [33, 91] width 7 height 7
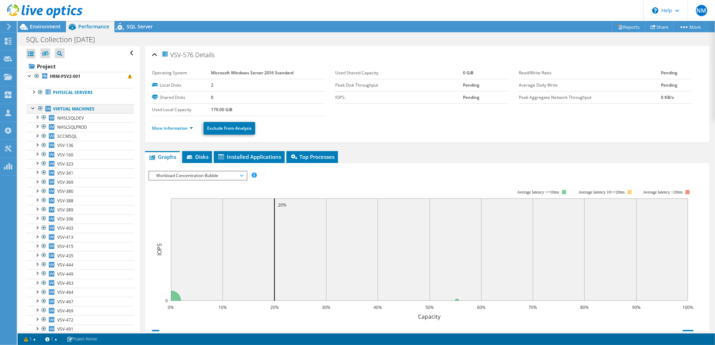
click at [34, 106] on div at bounding box center [33, 107] width 7 height 7
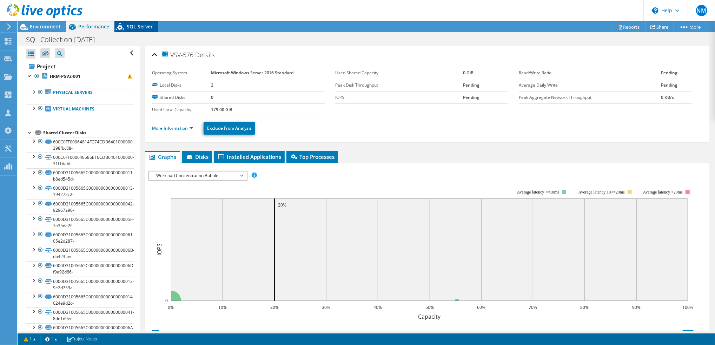
click at [138, 27] on span "SQL Server" at bounding box center [140, 26] width 26 height 7
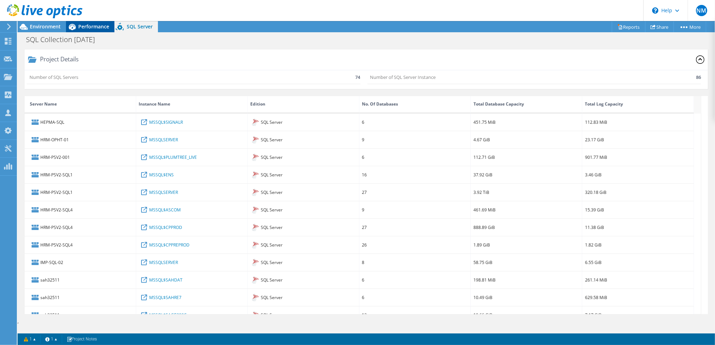
click at [87, 23] on span "Performance" at bounding box center [93, 26] width 31 height 7
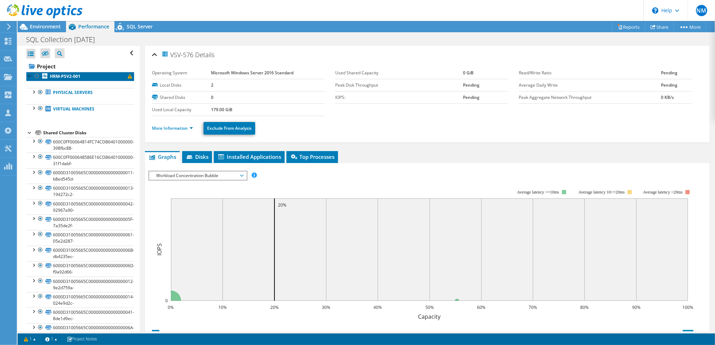
click at [128, 78] on span at bounding box center [130, 76] width 4 height 4
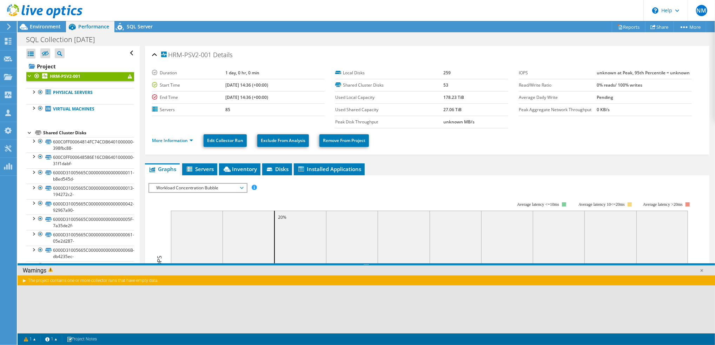
click at [128, 78] on span at bounding box center [130, 76] width 4 height 4
click at [81, 116] on ul "Physical Servers HRM-PSV2-001 0 C: 1" at bounding box center [80, 100] width 108 height 39
click at [39, 95] on div at bounding box center [40, 92] width 7 height 8
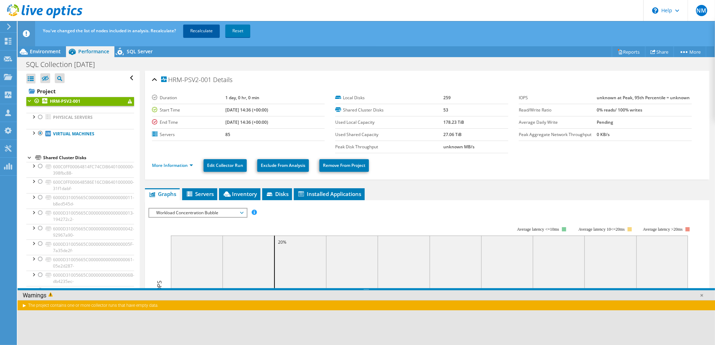
click at [208, 32] on link "Recalculate" at bounding box center [201, 31] width 36 height 13
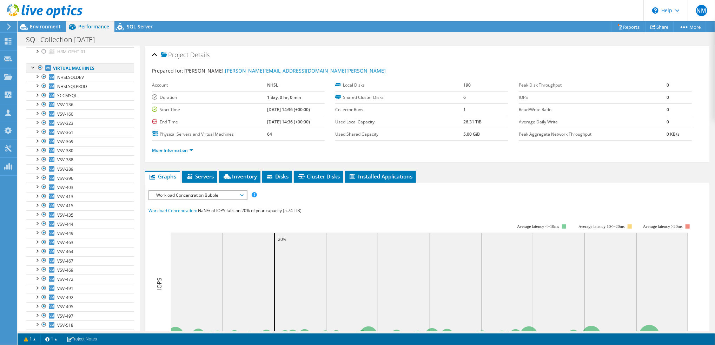
click at [31, 67] on div at bounding box center [33, 67] width 7 height 7
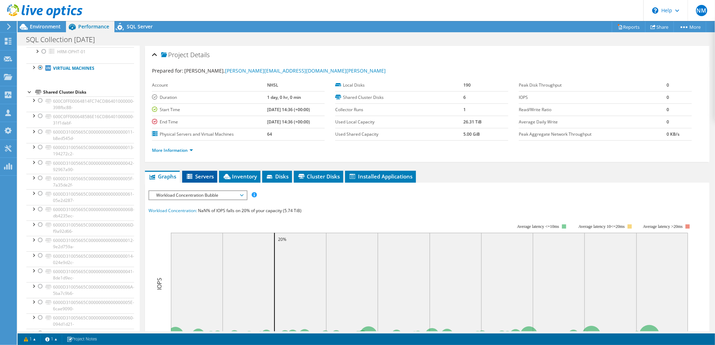
click at [204, 174] on span "Servers" at bounding box center [200, 176] width 28 height 7
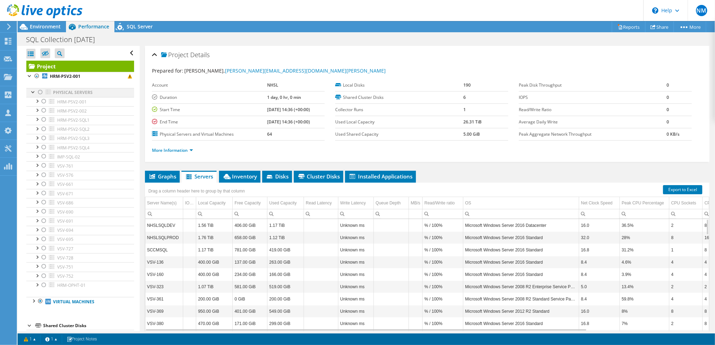
click at [31, 94] on div at bounding box center [33, 91] width 7 height 7
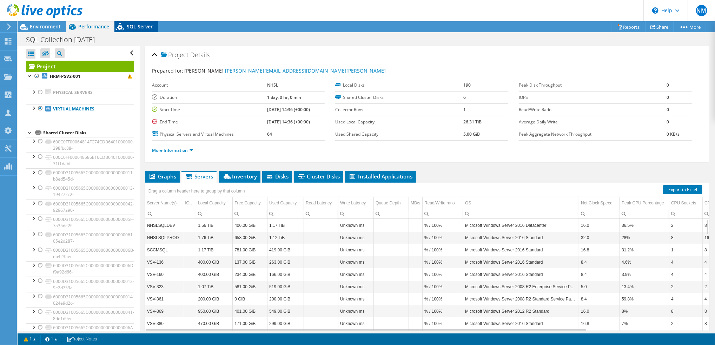
click at [136, 22] on div "SQL Server" at bounding box center [136, 26] width 44 height 11
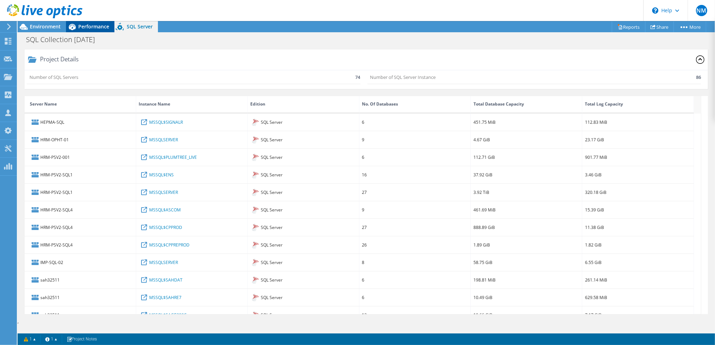
click at [88, 27] on span "Performance" at bounding box center [93, 26] width 31 height 7
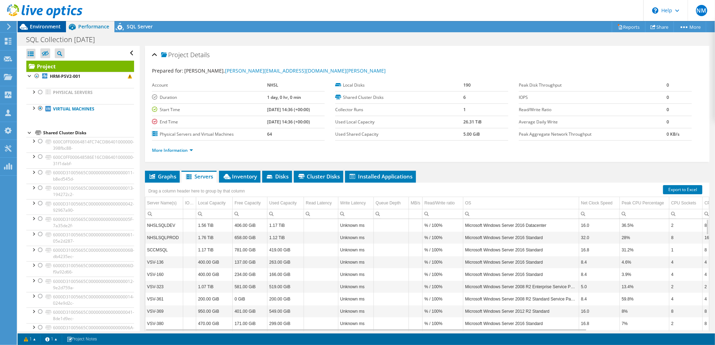
click at [55, 28] on span "Environment" at bounding box center [45, 26] width 31 height 7
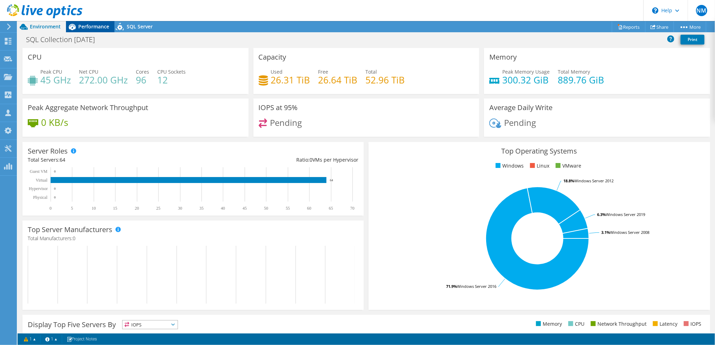
click at [94, 28] on span "Performance" at bounding box center [93, 26] width 31 height 7
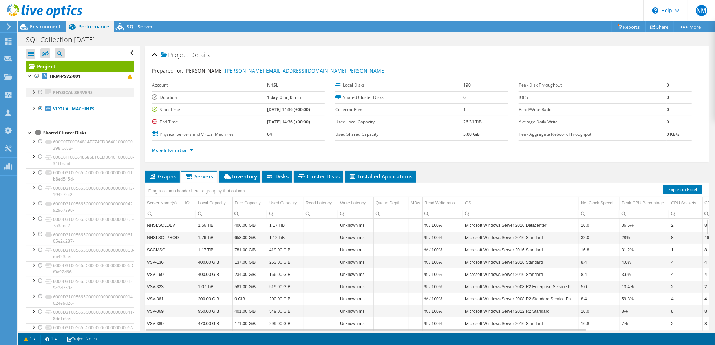
click at [41, 93] on div at bounding box center [40, 92] width 7 height 8
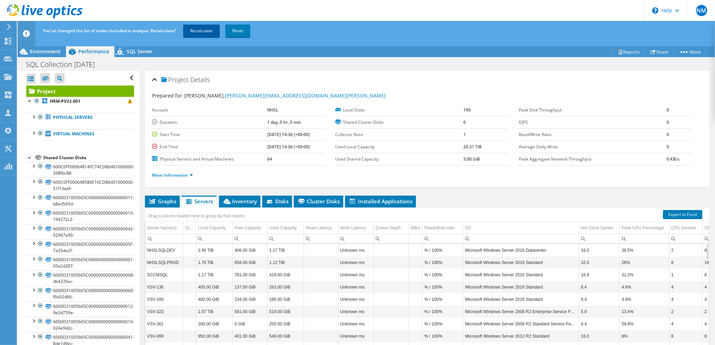
click at [199, 32] on link "Recalculate" at bounding box center [201, 31] width 36 height 13
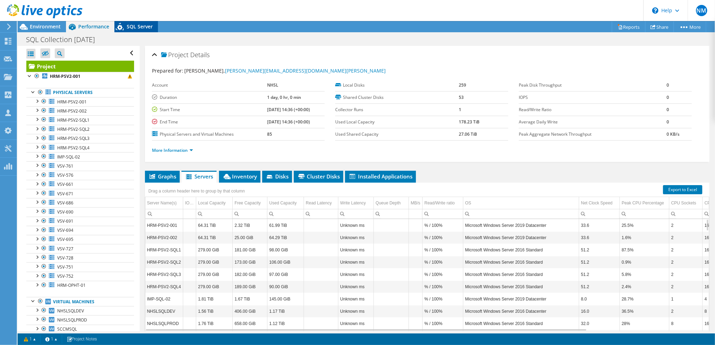
click at [145, 28] on span "SQL Server" at bounding box center [140, 26] width 26 height 7
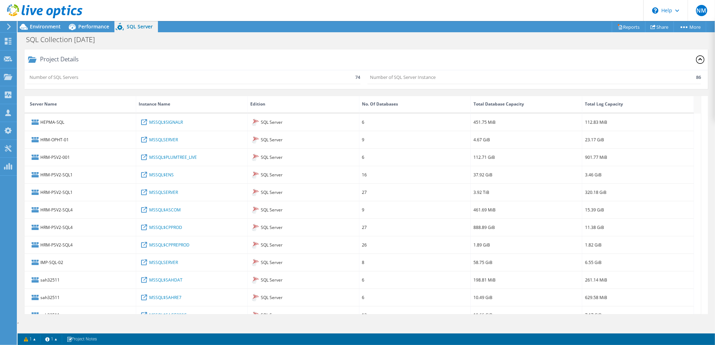
click at [74, 22] on div at bounding box center [41, 12] width 82 height 24
click at [42, 24] on span "Environment" at bounding box center [45, 26] width 31 height 7
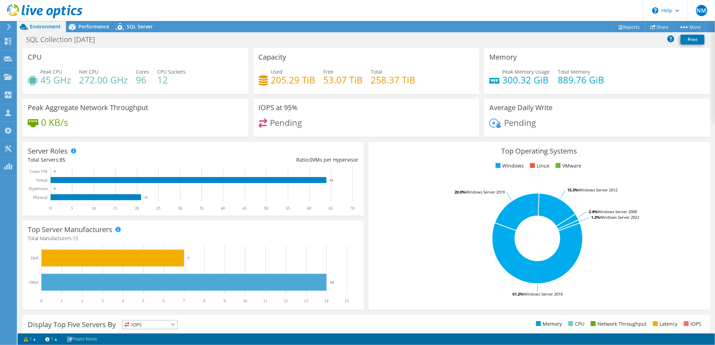
click at [78, 22] on div at bounding box center [41, 12] width 82 height 24
click at [87, 24] on span "Performance" at bounding box center [93, 26] width 31 height 7
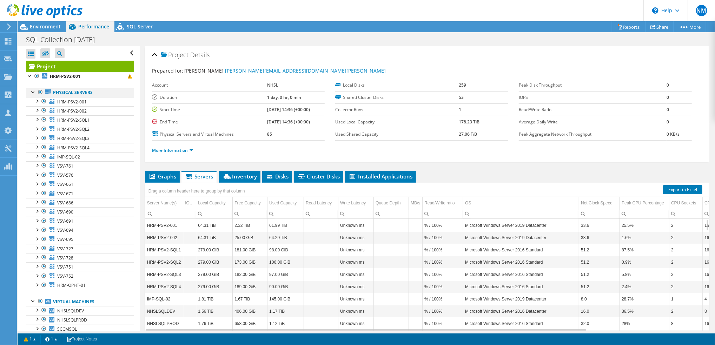
click at [30, 93] on div at bounding box center [33, 91] width 7 height 7
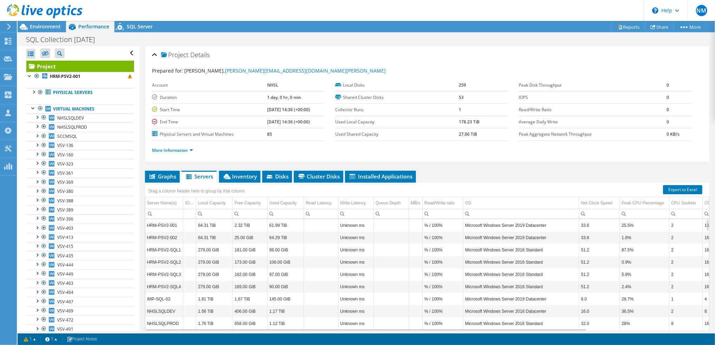
click at [33, 107] on div at bounding box center [33, 107] width 7 height 7
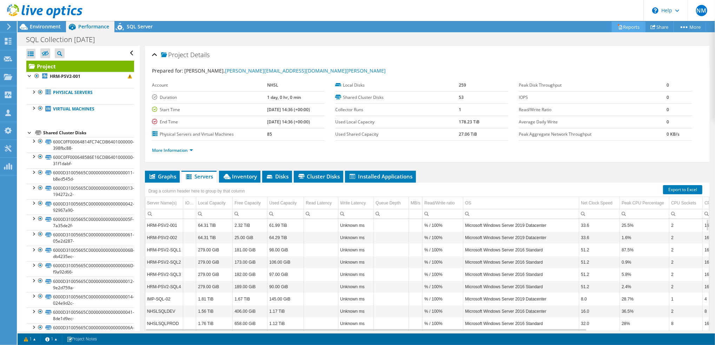
click at [624, 26] on link "Reports" at bounding box center [629, 26] width 34 height 11
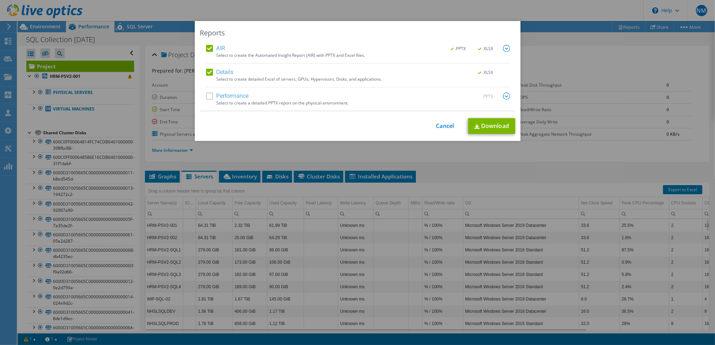
click at [206, 95] on label "Performance" at bounding box center [227, 96] width 43 height 7
click at [0, 0] on input "Performance" at bounding box center [0, 0] width 0 height 0
click at [503, 95] on img at bounding box center [506, 96] width 7 height 7
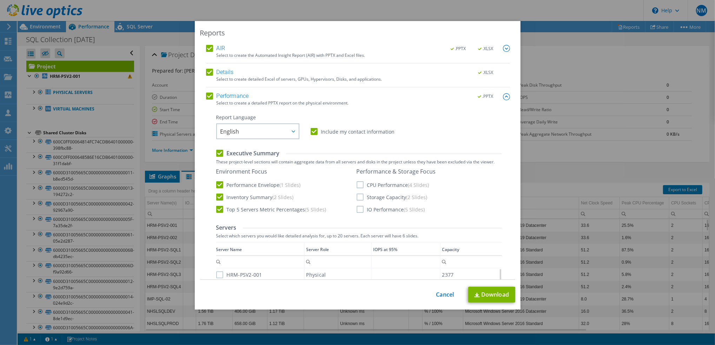
click at [356, 185] on label "CPU Performance (4 Slides)" at bounding box center [392, 184] width 73 height 7
click at [0, 0] on input "CPU Performance (4 Slides)" at bounding box center [0, 0] width 0 height 0
click at [356, 197] on label "Storage Capacity (2 Slides)" at bounding box center [391, 197] width 71 height 7
click at [0, 0] on input "Storage Capacity (2 Slides)" at bounding box center [0, 0] width 0 height 0
click at [363, 209] on label "IO Performance (5 Slides)" at bounding box center [390, 209] width 68 height 7
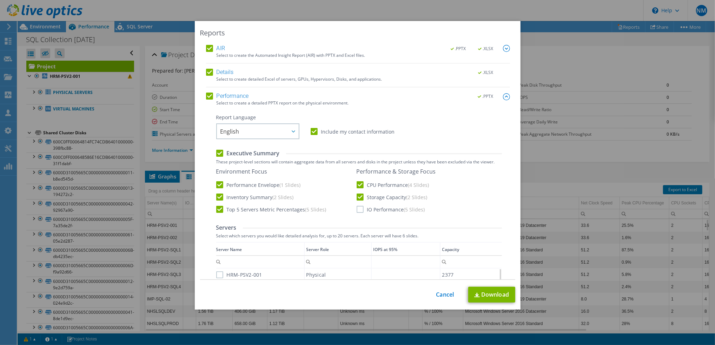
click at [0, 0] on input "IO Performance (5 Slides)" at bounding box center [0, 0] width 0 height 0
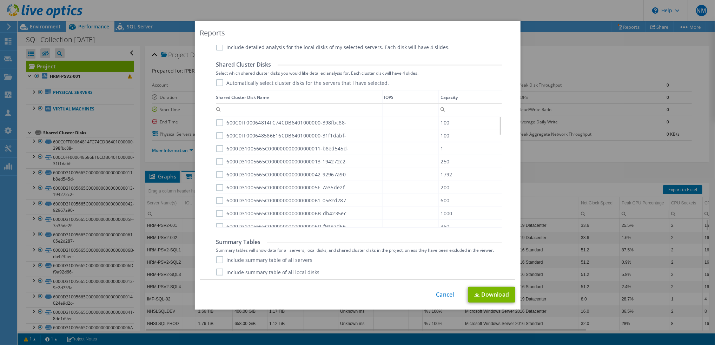
scroll to position [378, 0]
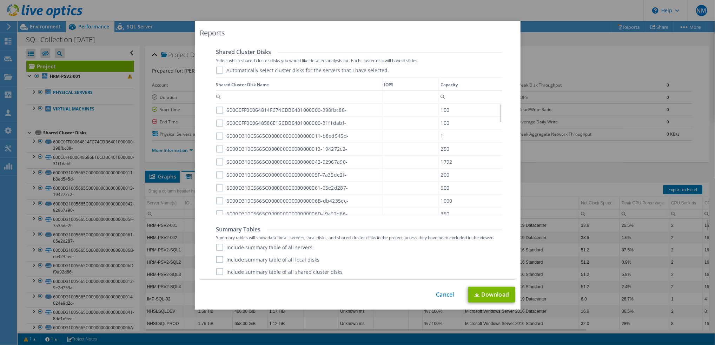
click at [266, 251] on div "Include summary table of all servers Include summary table of all local disks I…" at bounding box center [359, 260] width 286 height 32
click at [262, 242] on div "Summary Tables Summary tables will show data for all servers, local disks, and …" at bounding box center [359, 251] width 286 height 50
click at [232, 248] on label "Include summary table of all servers" at bounding box center [264, 247] width 96 height 7
click at [0, 0] on input "Include summary table of all servers" at bounding box center [0, 0] width 0 height 0
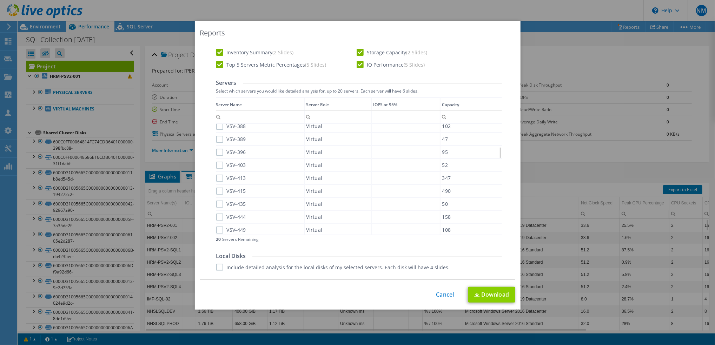
scroll to position [144, 0]
click at [482, 294] on link "Download" at bounding box center [491, 295] width 47 height 16
click at [441, 295] on link "Cancel" at bounding box center [445, 295] width 18 height 7
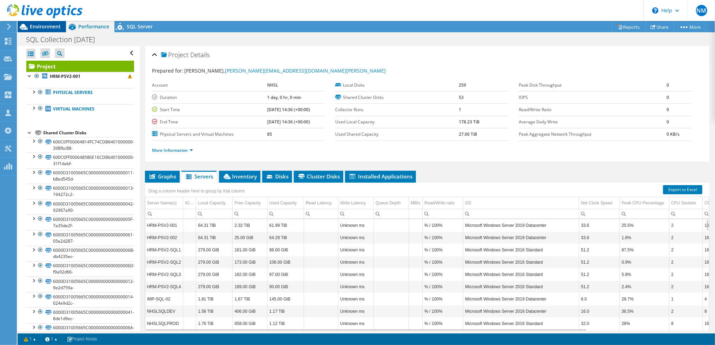
click at [44, 27] on span "Environment" at bounding box center [45, 26] width 31 height 7
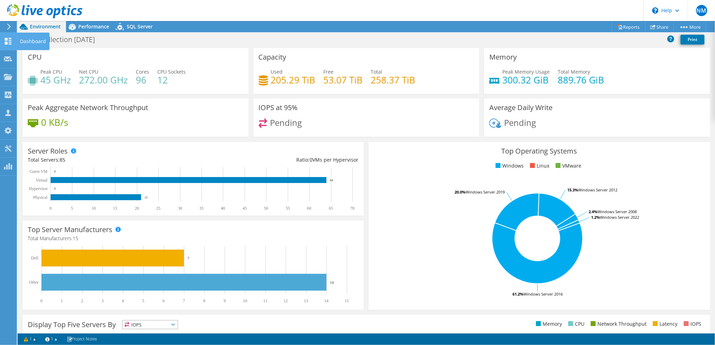
click at [6, 44] on use at bounding box center [8, 41] width 7 height 7
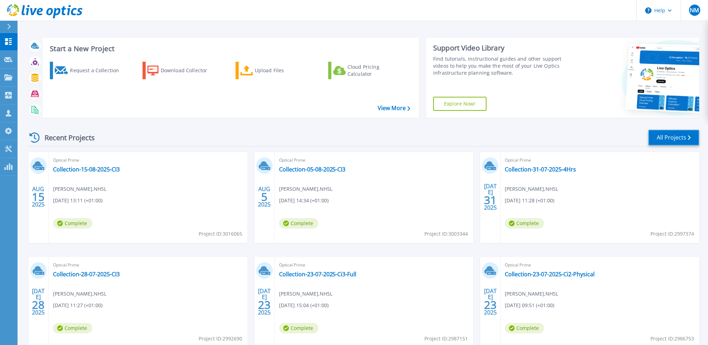
click at [675, 137] on link "All Projects" at bounding box center [673, 138] width 51 height 16
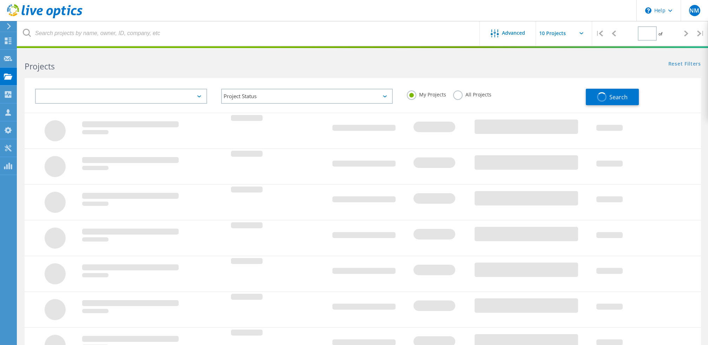
type input "16"
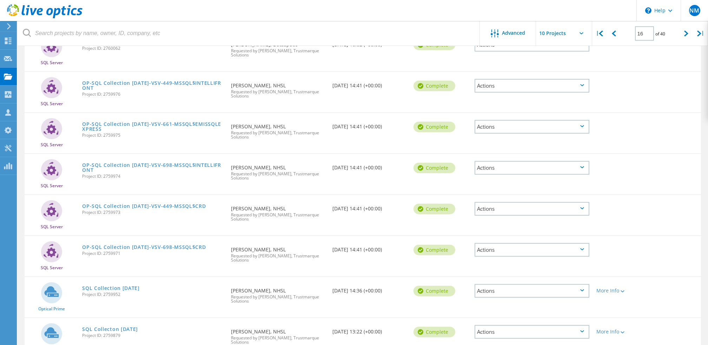
scroll to position [218, 0]
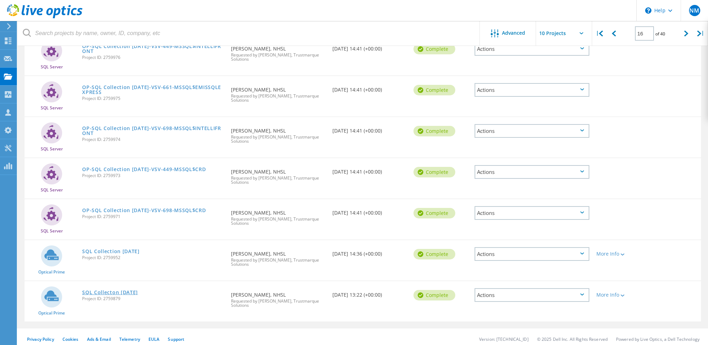
click at [131, 290] on link "SQL Collecton [DATE]" at bounding box center [110, 292] width 56 height 5
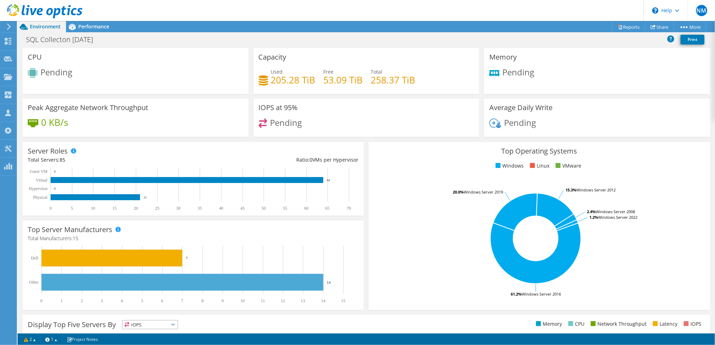
scroll to position [140, 0]
click at [100, 28] on span "Performance" at bounding box center [93, 26] width 31 height 7
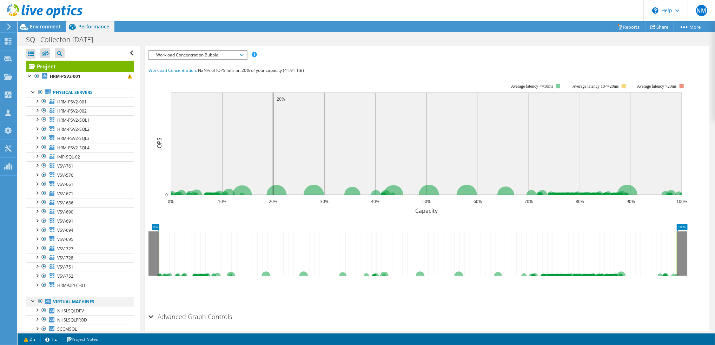
click at [40, 299] on div at bounding box center [40, 301] width 7 height 8
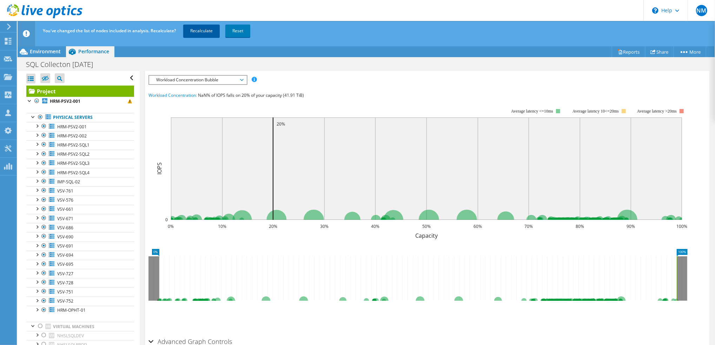
click at [212, 28] on link "Recalculate" at bounding box center [201, 31] width 36 height 13
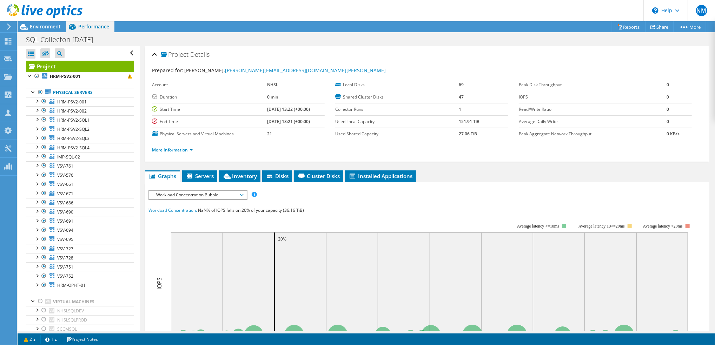
scroll to position [0, 0]
click at [39, 303] on div at bounding box center [40, 301] width 7 height 8
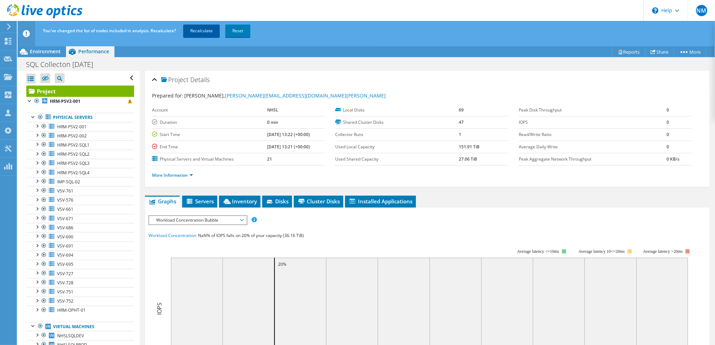
click at [205, 32] on link "Recalculate" at bounding box center [201, 31] width 36 height 13
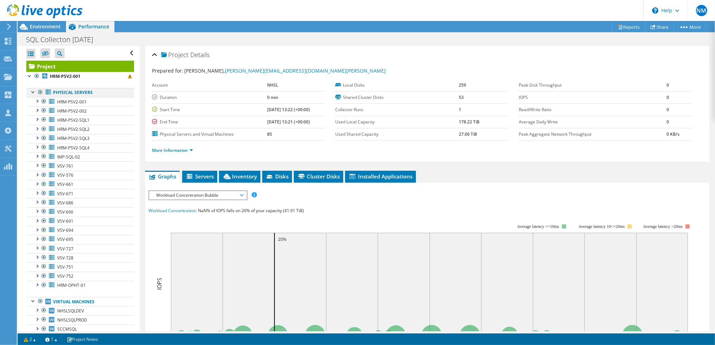
click at [31, 91] on div at bounding box center [33, 91] width 7 height 7
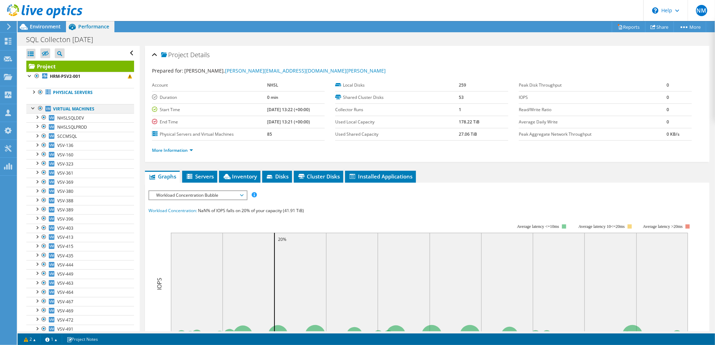
click at [35, 108] on div at bounding box center [33, 107] width 7 height 7
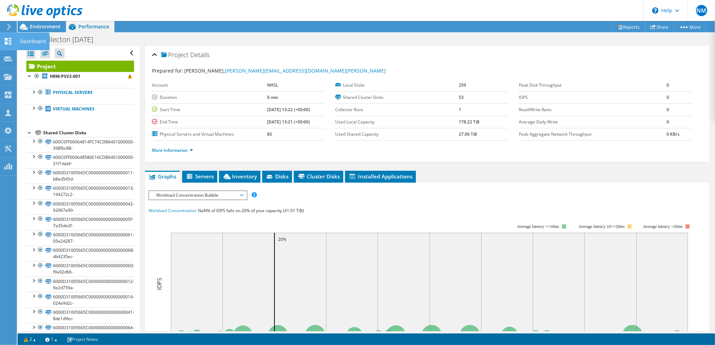
click at [7, 40] on icon at bounding box center [8, 41] width 8 height 7
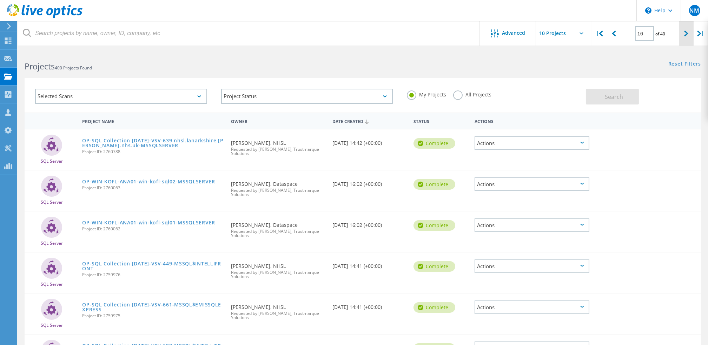
click at [692, 32] on div at bounding box center [686, 33] width 14 height 25
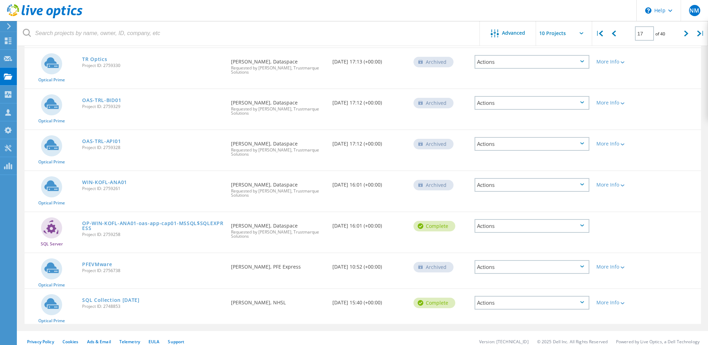
scroll to position [207, 0]
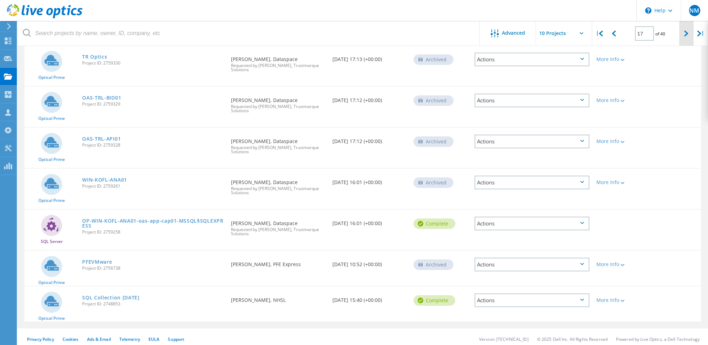
click at [679, 29] on div at bounding box center [686, 33] width 14 height 25
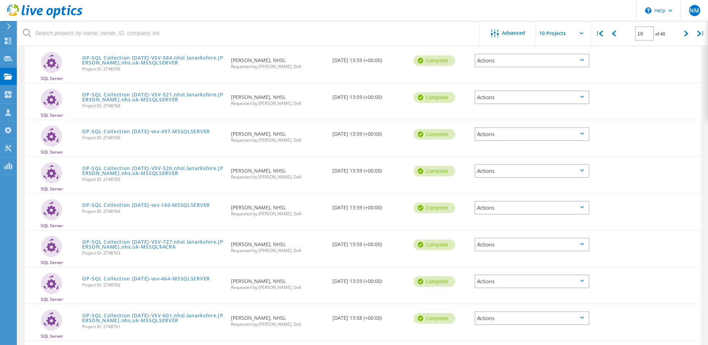
scroll to position [176, 0]
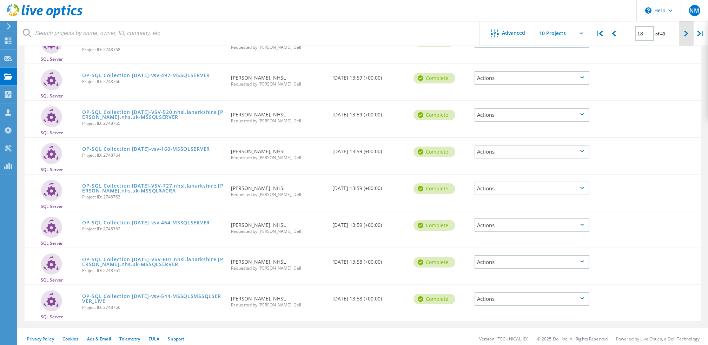
click at [682, 36] on div at bounding box center [686, 33] width 14 height 25
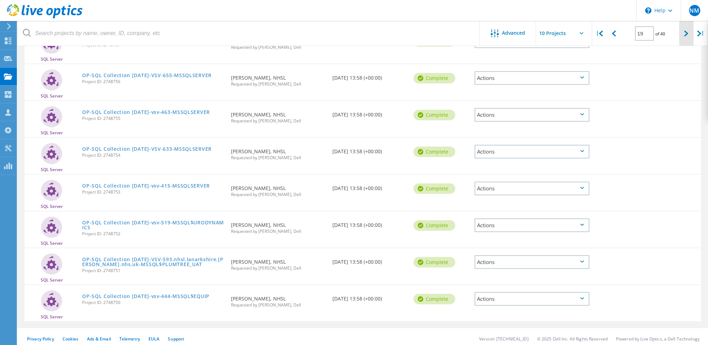
click at [685, 29] on div at bounding box center [686, 33] width 14 height 25
click at [686, 38] on div at bounding box center [686, 33] width 14 height 25
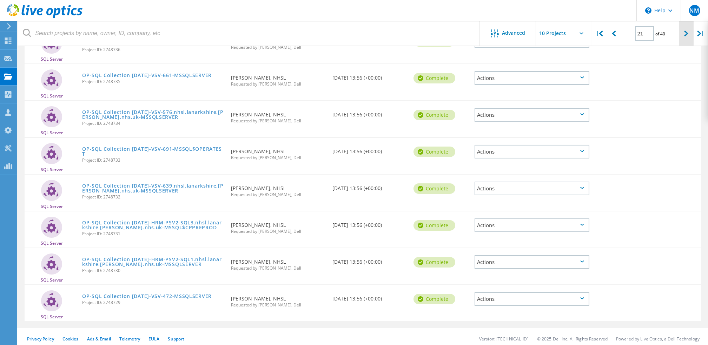
click at [682, 26] on div at bounding box center [686, 33] width 14 height 25
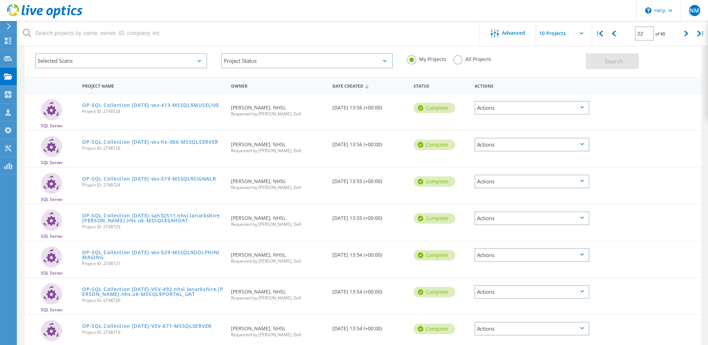
scroll to position [0, 0]
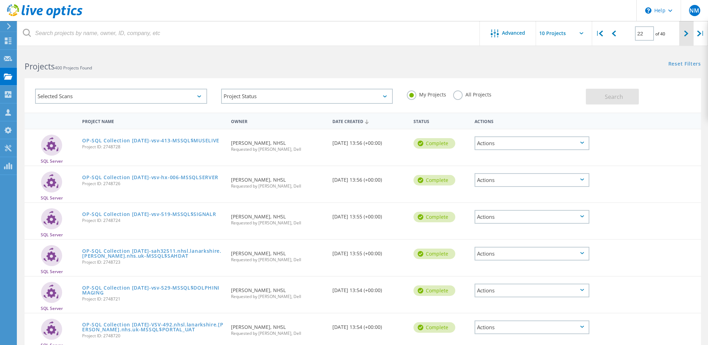
click at [684, 33] on icon at bounding box center [686, 34] width 4 height 6
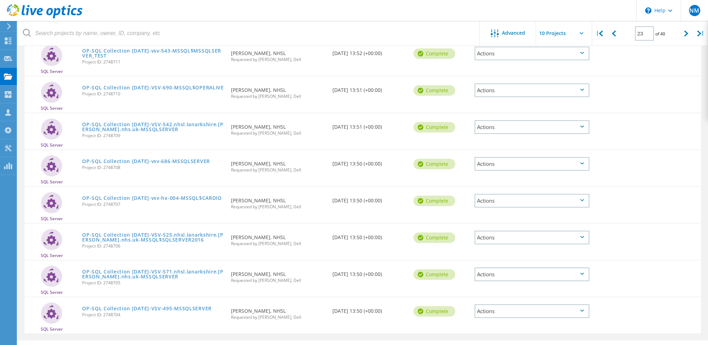
scroll to position [176, 0]
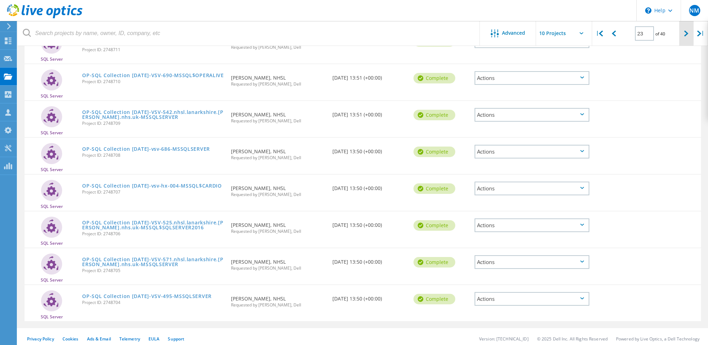
click at [679, 43] on div at bounding box center [686, 33] width 14 height 25
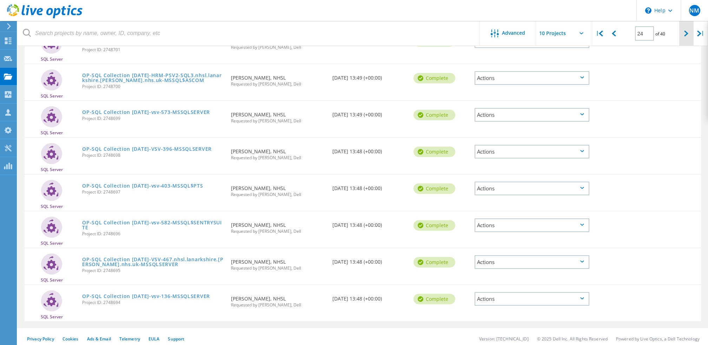
click at [686, 29] on div at bounding box center [686, 33] width 14 height 25
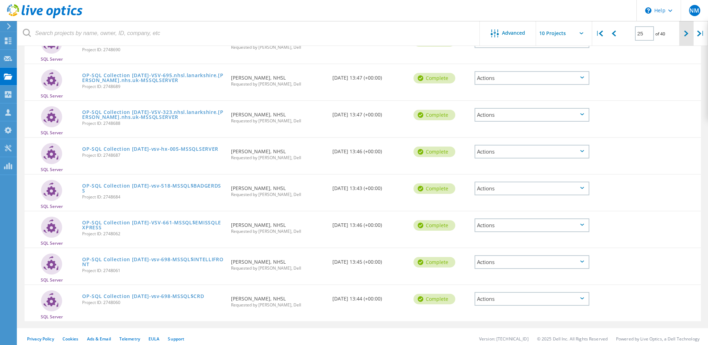
click at [682, 29] on div at bounding box center [686, 33] width 14 height 25
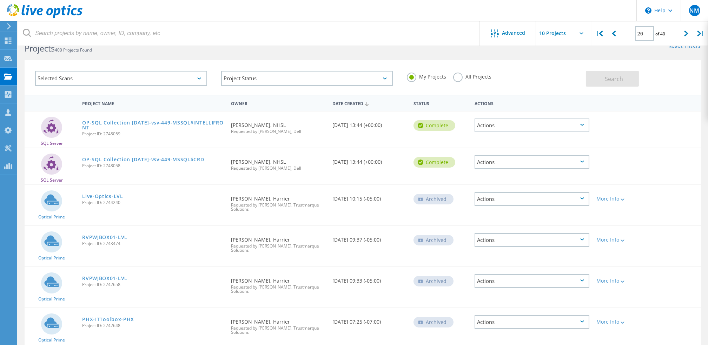
scroll to position [0, 0]
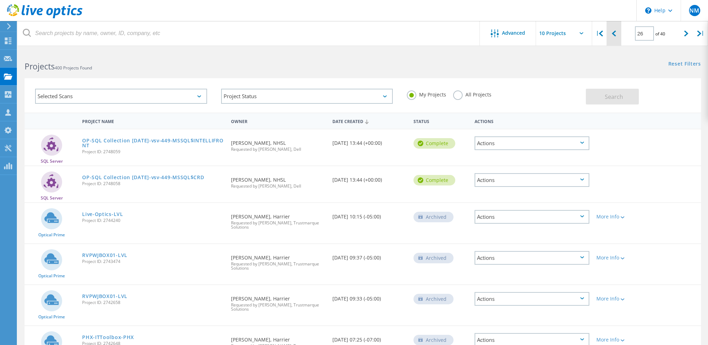
click at [615, 35] on icon at bounding box center [614, 34] width 4 height 6
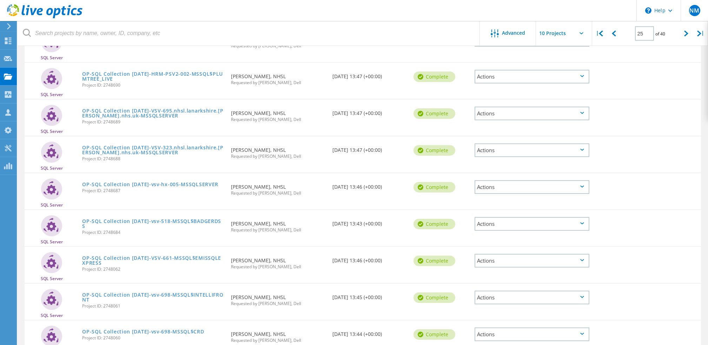
scroll to position [176, 0]
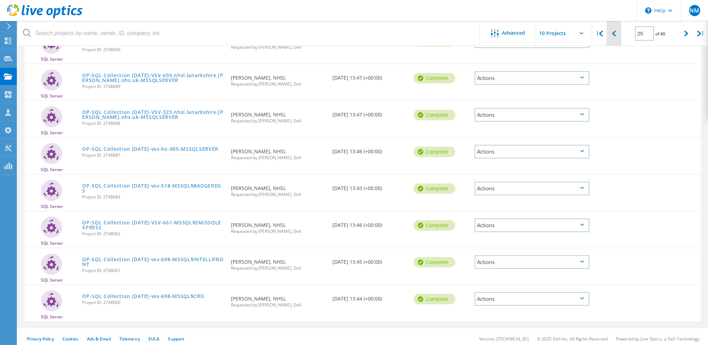
click at [613, 35] on icon at bounding box center [614, 34] width 4 height 6
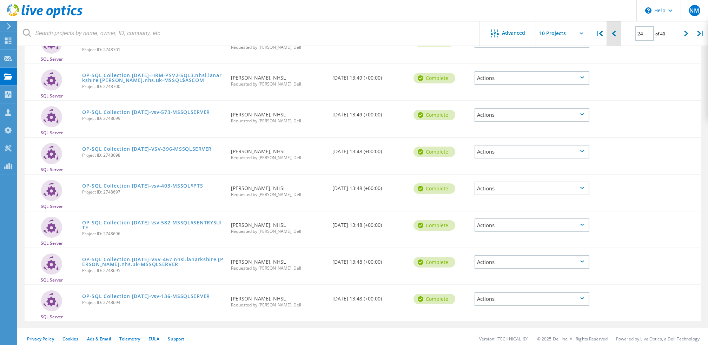
click at [617, 33] on div at bounding box center [613, 33] width 14 height 25
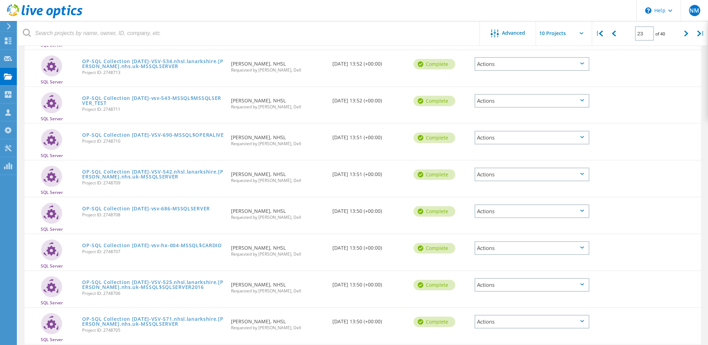
scroll to position [35, 0]
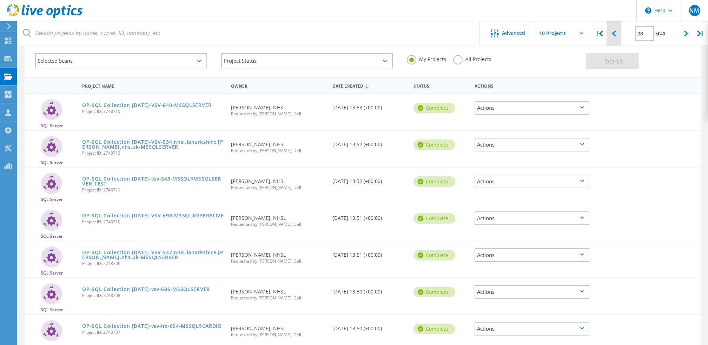
click at [615, 32] on icon at bounding box center [614, 34] width 4 height 6
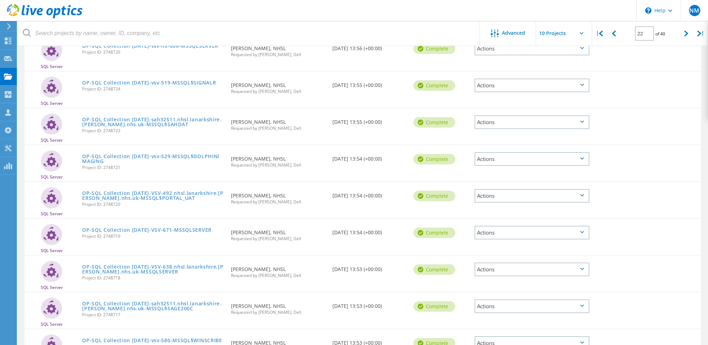
scroll to position [176, 0]
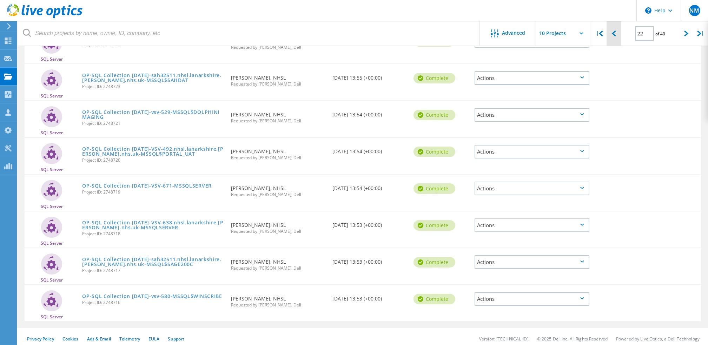
click at [615, 34] on icon at bounding box center [614, 34] width 4 height 6
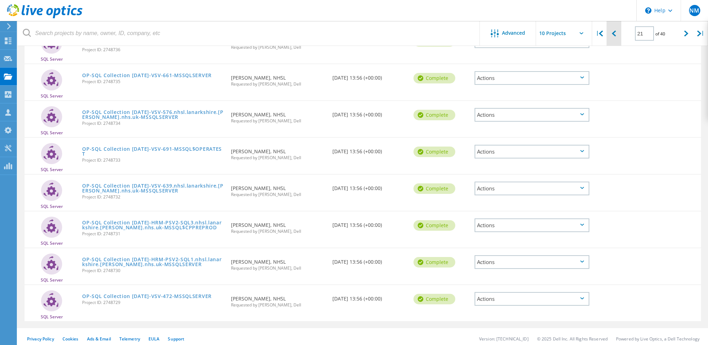
click at [615, 32] on icon at bounding box center [614, 34] width 4 height 6
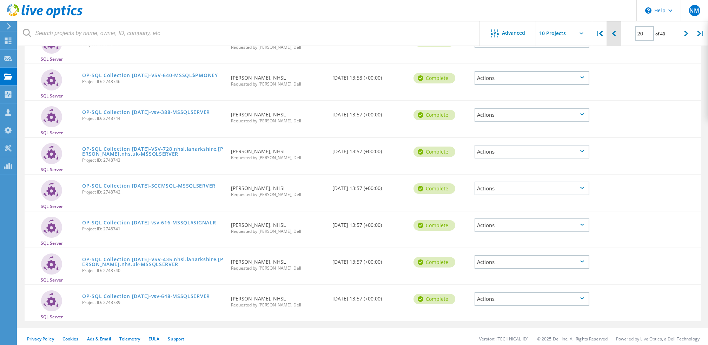
click at [616, 37] on div at bounding box center [613, 33] width 14 height 25
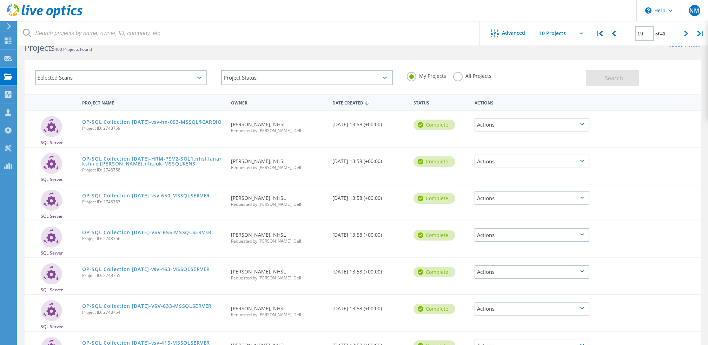
scroll to position [0, 0]
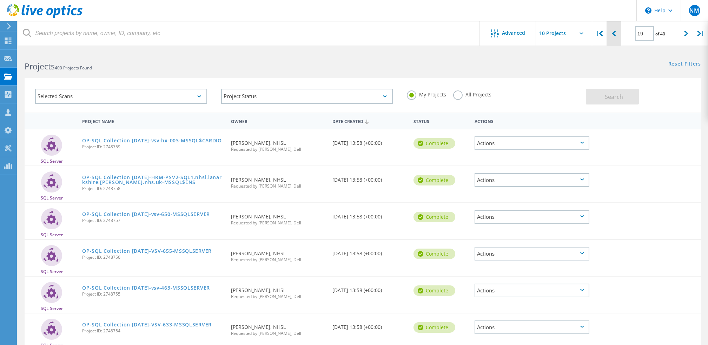
click at [619, 30] on div at bounding box center [613, 33] width 14 height 25
click at [614, 31] on icon at bounding box center [614, 34] width 4 height 6
type input "17"
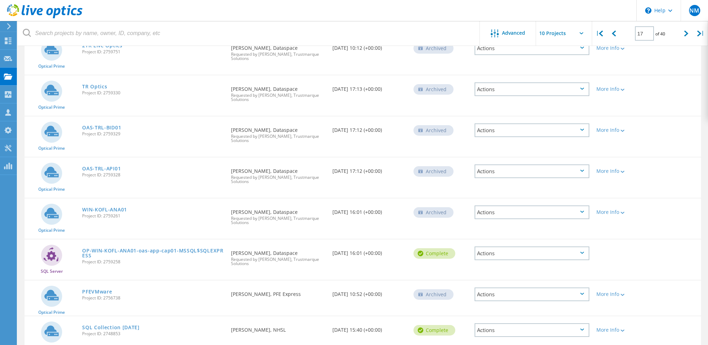
scroll to position [207, 0]
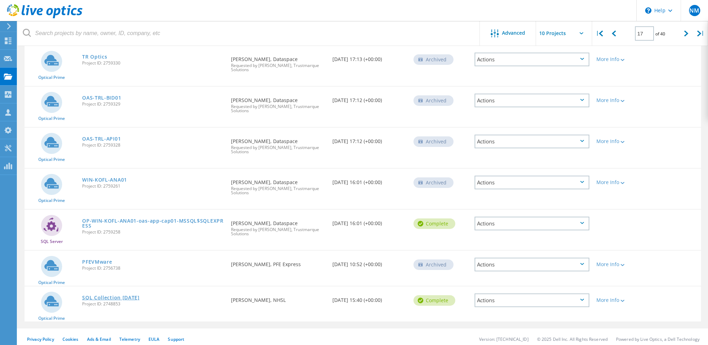
click at [126, 295] on link "SQL Collection [DATE]" at bounding box center [111, 297] width 58 height 5
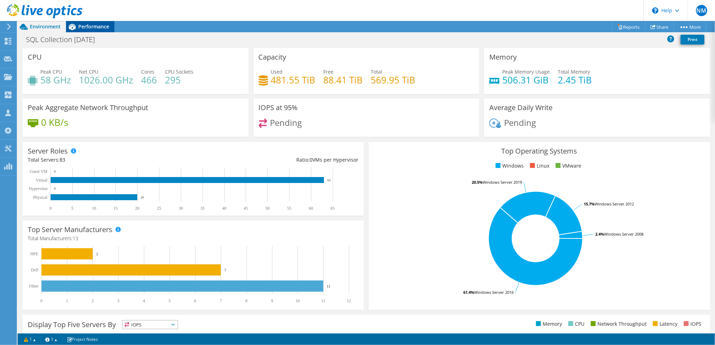
click at [88, 27] on span "Performance" at bounding box center [93, 26] width 31 height 7
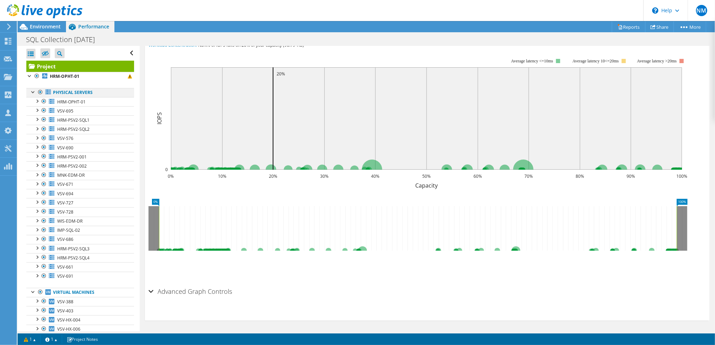
click at [40, 93] on div at bounding box center [40, 92] width 7 height 8
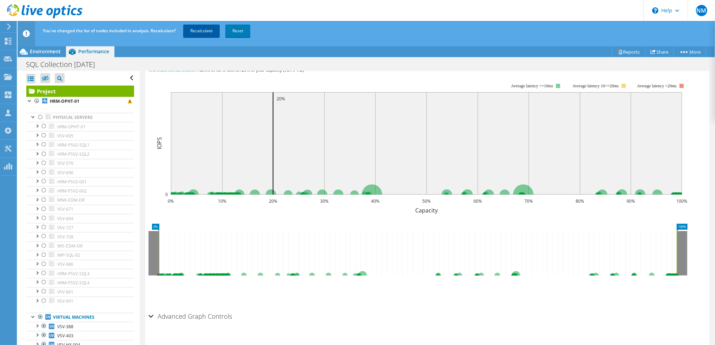
click at [208, 32] on link "Recalculate" at bounding box center [201, 31] width 36 height 13
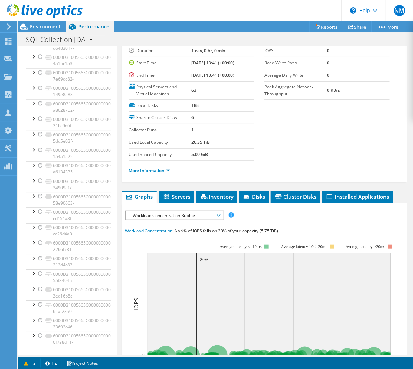
scroll to position [1315, 0]
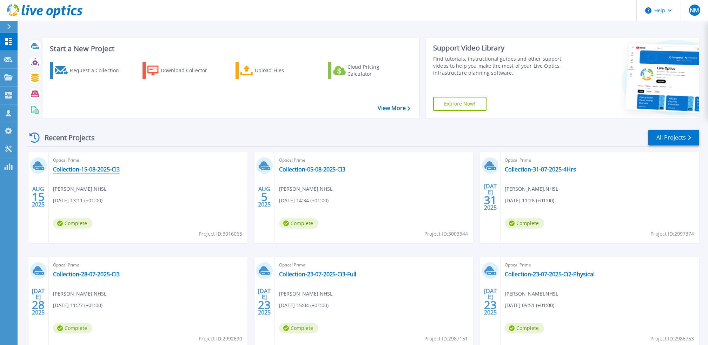
click at [111, 168] on link "Collection-15-08-2025-CI3" at bounding box center [86, 169] width 67 height 7
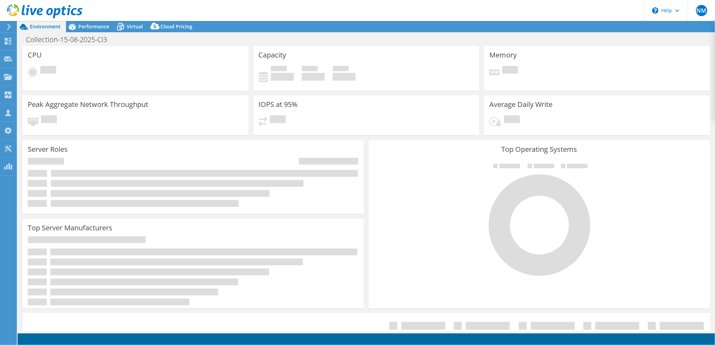
select select "EULondon"
select select "USD"
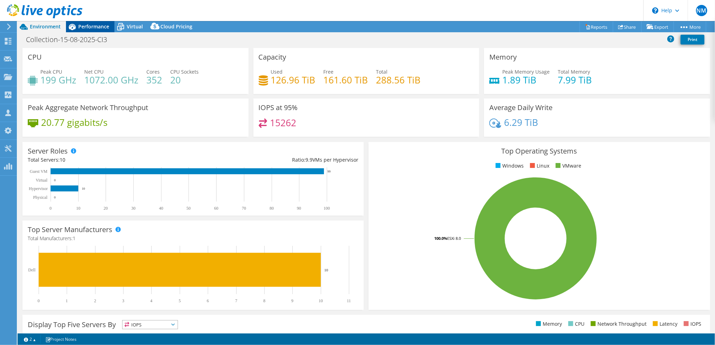
click at [92, 26] on span "Performance" at bounding box center [93, 26] width 31 height 7
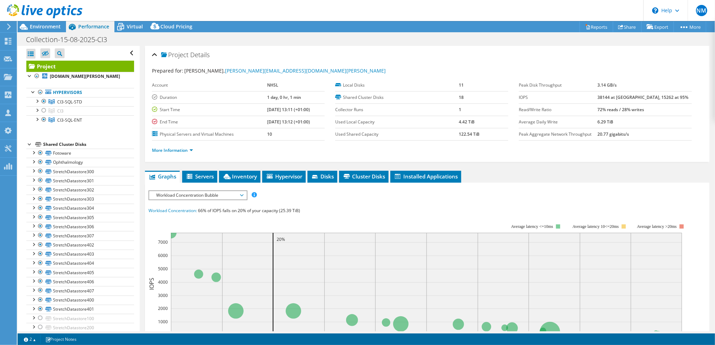
click at [127, 15] on header "NM Channel Partner [PERSON_NAME] [PERSON_NAME][EMAIL_ADDRESS][DOMAIN_NAME] Trus…" at bounding box center [357, 10] width 715 height 21
click at [128, 25] on span "Virtual" at bounding box center [135, 26] width 16 height 7
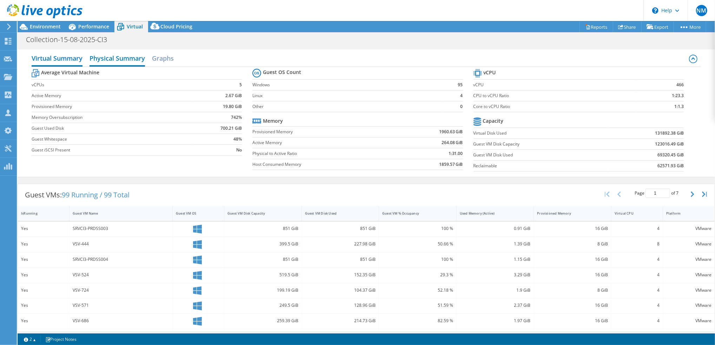
click at [116, 60] on h2 "Physical Summary" at bounding box center [116, 58] width 55 height 15
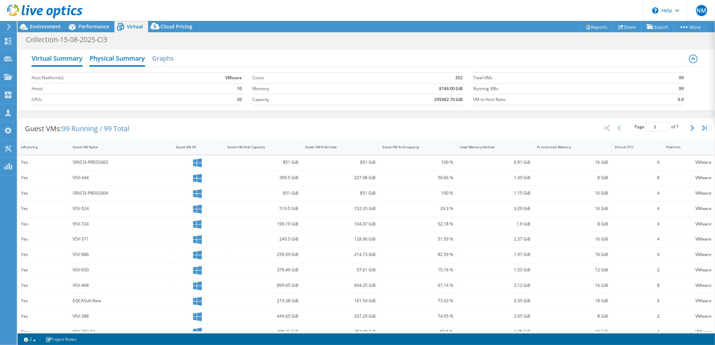
click at [73, 57] on h2 "Virtual Summary" at bounding box center [57, 58] width 51 height 15
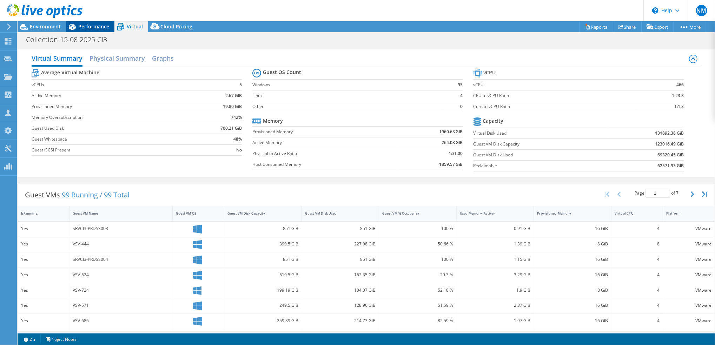
click at [86, 28] on span "Performance" at bounding box center [93, 26] width 31 height 7
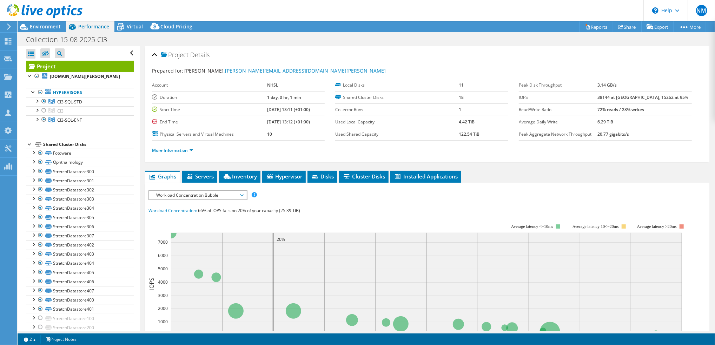
click at [223, 188] on div "IOPS Disk Throughput IO Size Latency Queue Depth CPU Percentage Memory Page Fau…" at bounding box center [426, 318] width 557 height 263
click at [220, 195] on span "Workload Concentration Bubble" at bounding box center [198, 195] width 90 height 8
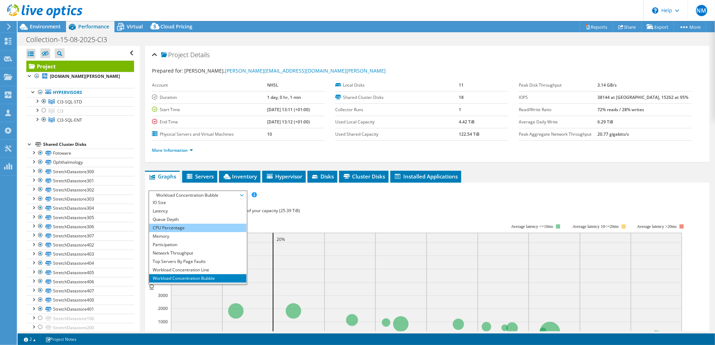
scroll to position [25, 0]
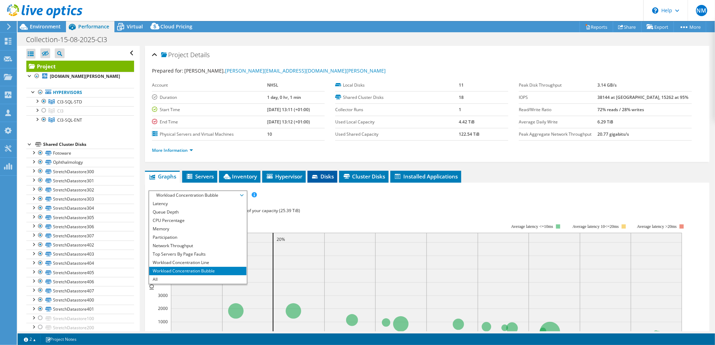
click at [324, 178] on span "Disks" at bounding box center [322, 176] width 23 height 7
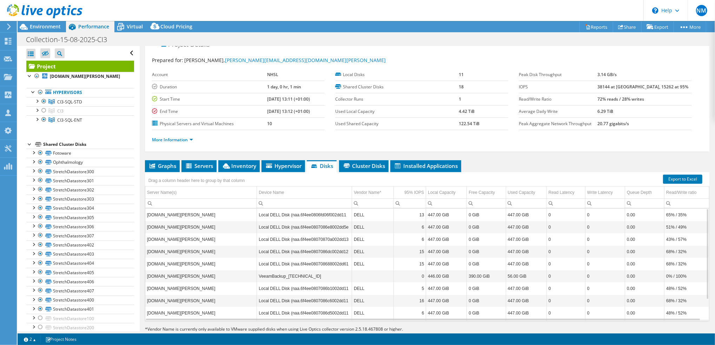
scroll to position [0, 0]
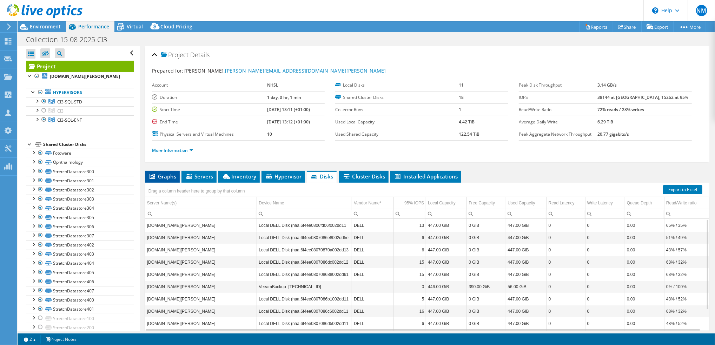
click at [164, 178] on span "Graphs" at bounding box center [162, 176] width 28 height 7
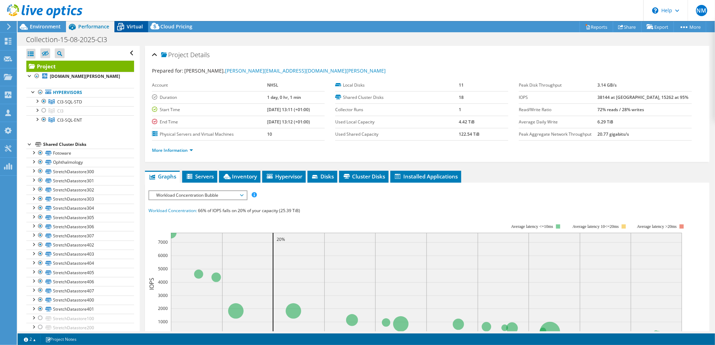
click at [134, 25] on span "Virtual" at bounding box center [135, 26] width 16 height 7
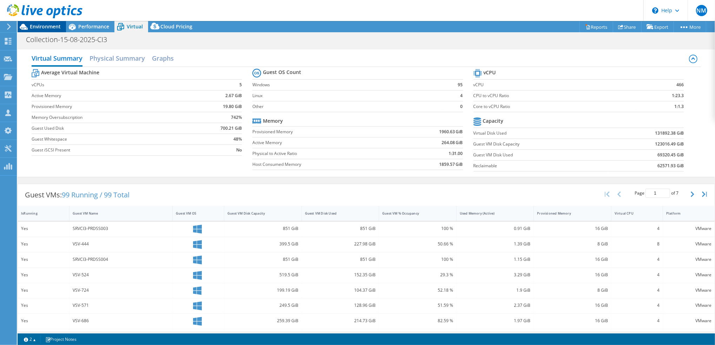
click at [48, 26] on span "Environment" at bounding box center [45, 26] width 31 height 7
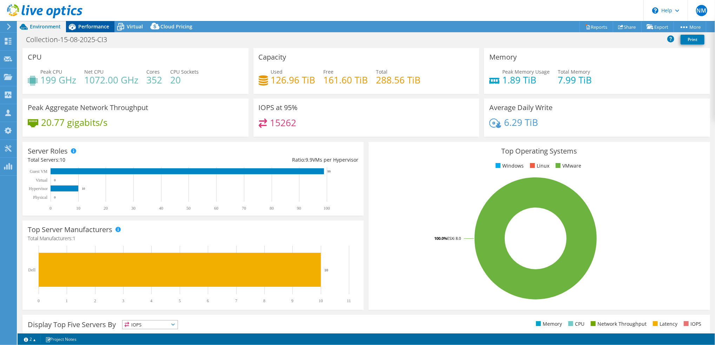
click at [96, 24] on span "Performance" at bounding box center [93, 26] width 31 height 7
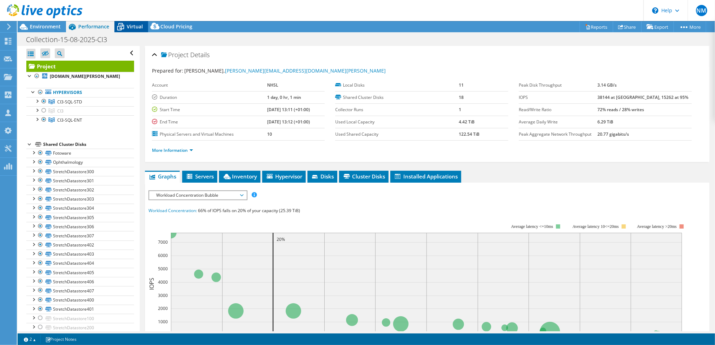
click at [136, 28] on span "Virtual" at bounding box center [135, 26] width 16 height 7
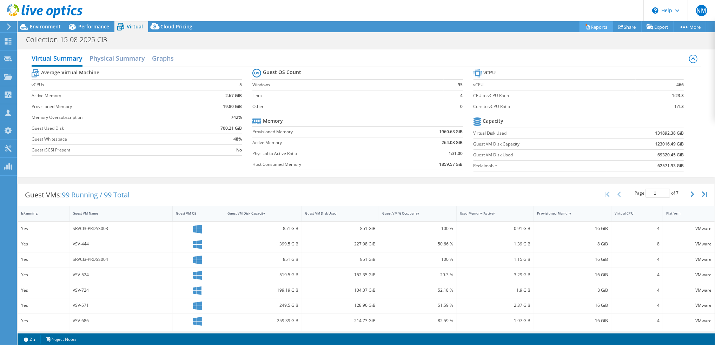
click at [594, 24] on link "Reports" at bounding box center [596, 26] width 34 height 11
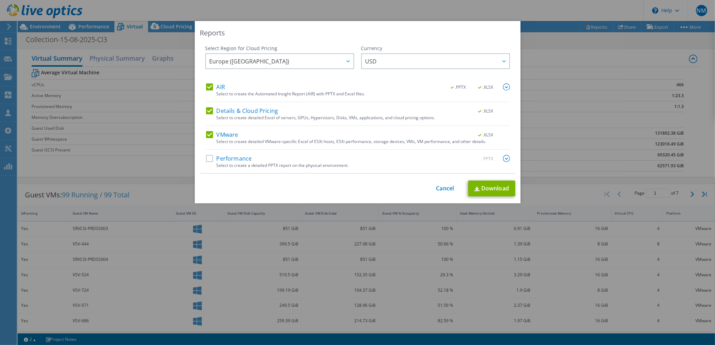
click at [206, 158] on label "Performance" at bounding box center [229, 158] width 46 height 7
click at [0, 0] on input "Performance" at bounding box center [0, 0] width 0 height 0
click at [503, 158] on img at bounding box center [506, 158] width 7 height 7
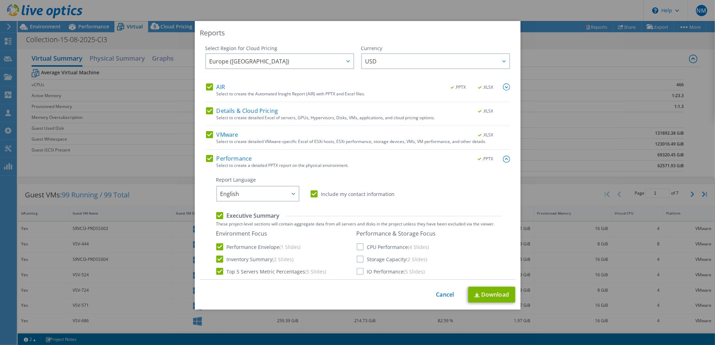
click at [356, 249] on label "CPU Performance (4 Slides)" at bounding box center [392, 247] width 73 height 7
click at [0, 0] on input "CPU Performance (4 Slides)" at bounding box center [0, 0] width 0 height 0
click at [357, 262] on label "Storage Capacity (2 Slides)" at bounding box center [391, 259] width 71 height 7
click at [0, 0] on input "Storage Capacity (2 Slides)" at bounding box center [0, 0] width 0 height 0
click at [357, 271] on label "IO Performance (5 Slides)" at bounding box center [390, 271] width 68 height 7
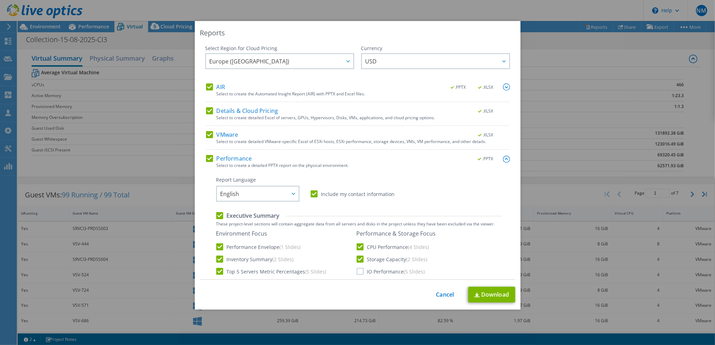
click at [0, 0] on input "IO Performance (5 Slides)" at bounding box center [0, 0] width 0 height 0
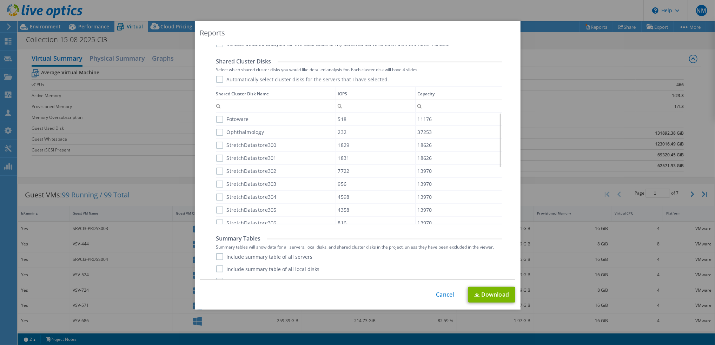
scroll to position [448, 0]
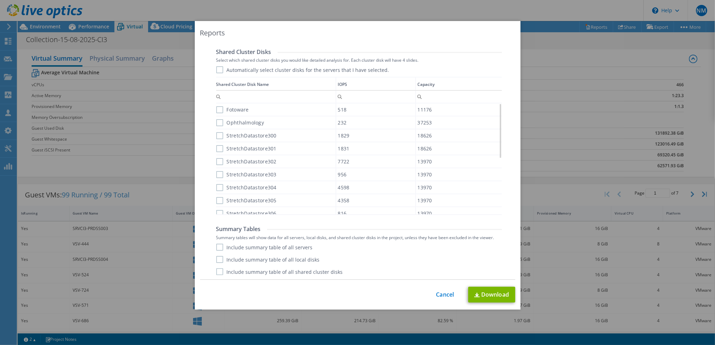
click at [268, 248] on label "Include summary table of all servers" at bounding box center [264, 247] width 96 height 7
click at [0, 0] on input "Include summary table of all servers" at bounding box center [0, 0] width 0 height 0
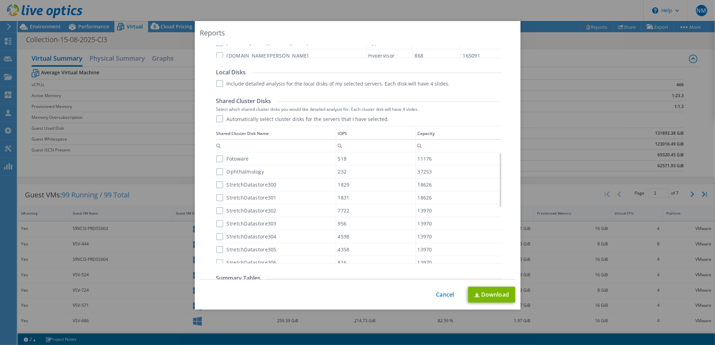
scroll to position [214, 0]
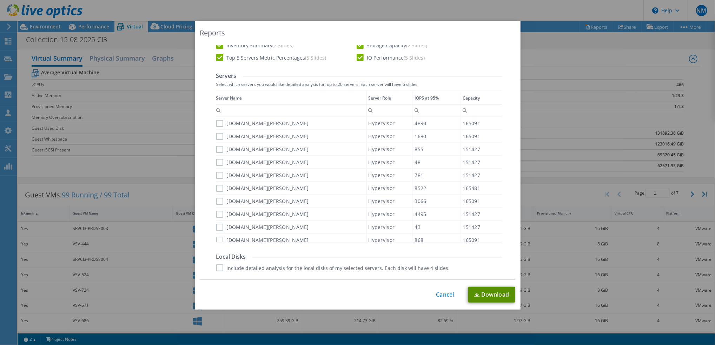
click at [493, 291] on link "Download" at bounding box center [491, 295] width 47 height 16
drag, startPoint x: 441, startPoint y: 297, endPoint x: 441, endPoint y: 291, distance: 6.3
click at [441, 297] on link "Cancel" at bounding box center [445, 295] width 18 height 7
